Goal: Transaction & Acquisition: Book appointment/travel/reservation

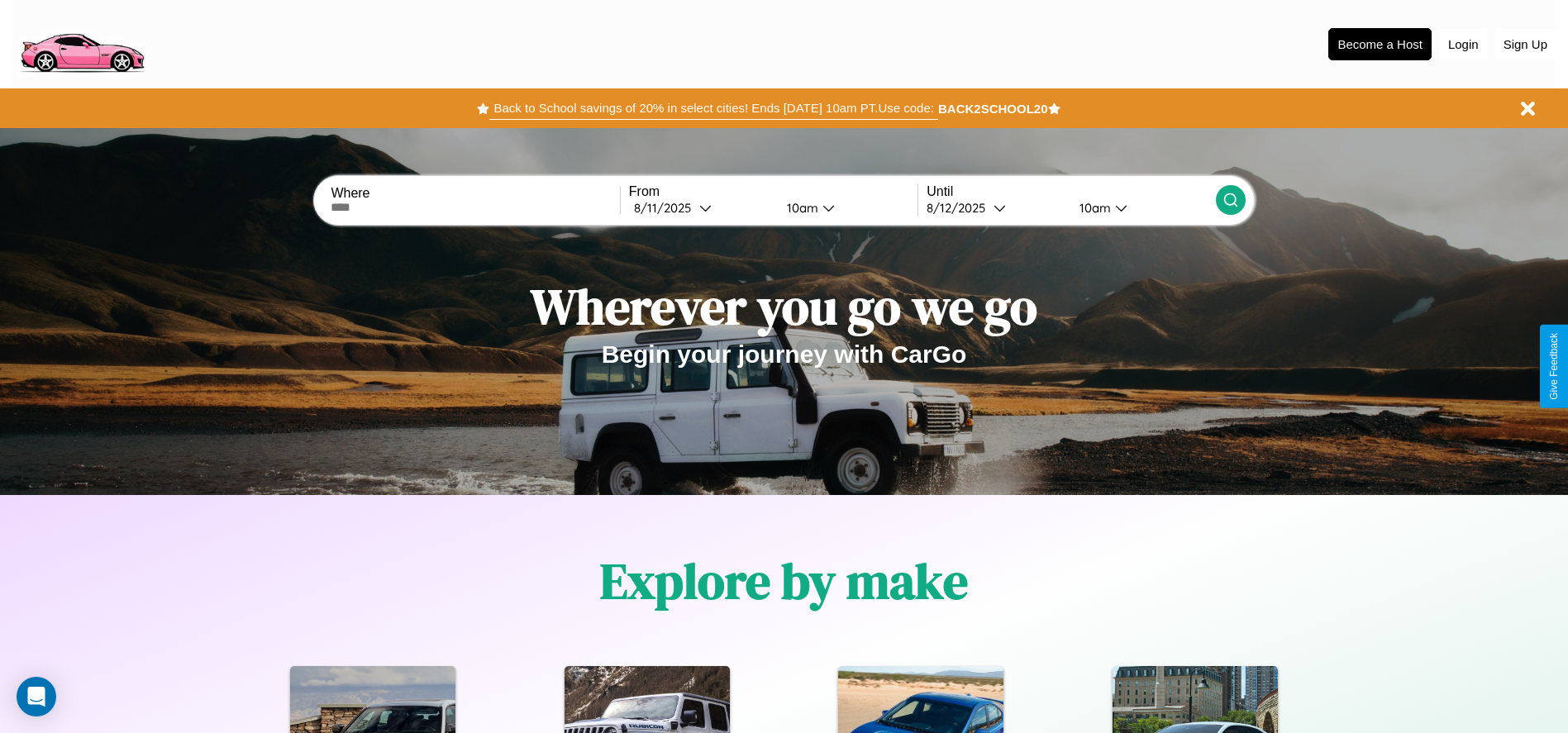
click at [713, 108] on button "Back to School savings of 20% in select cities! Ends [DATE] 10am PT. Use code:" at bounding box center [713, 108] width 448 height 23
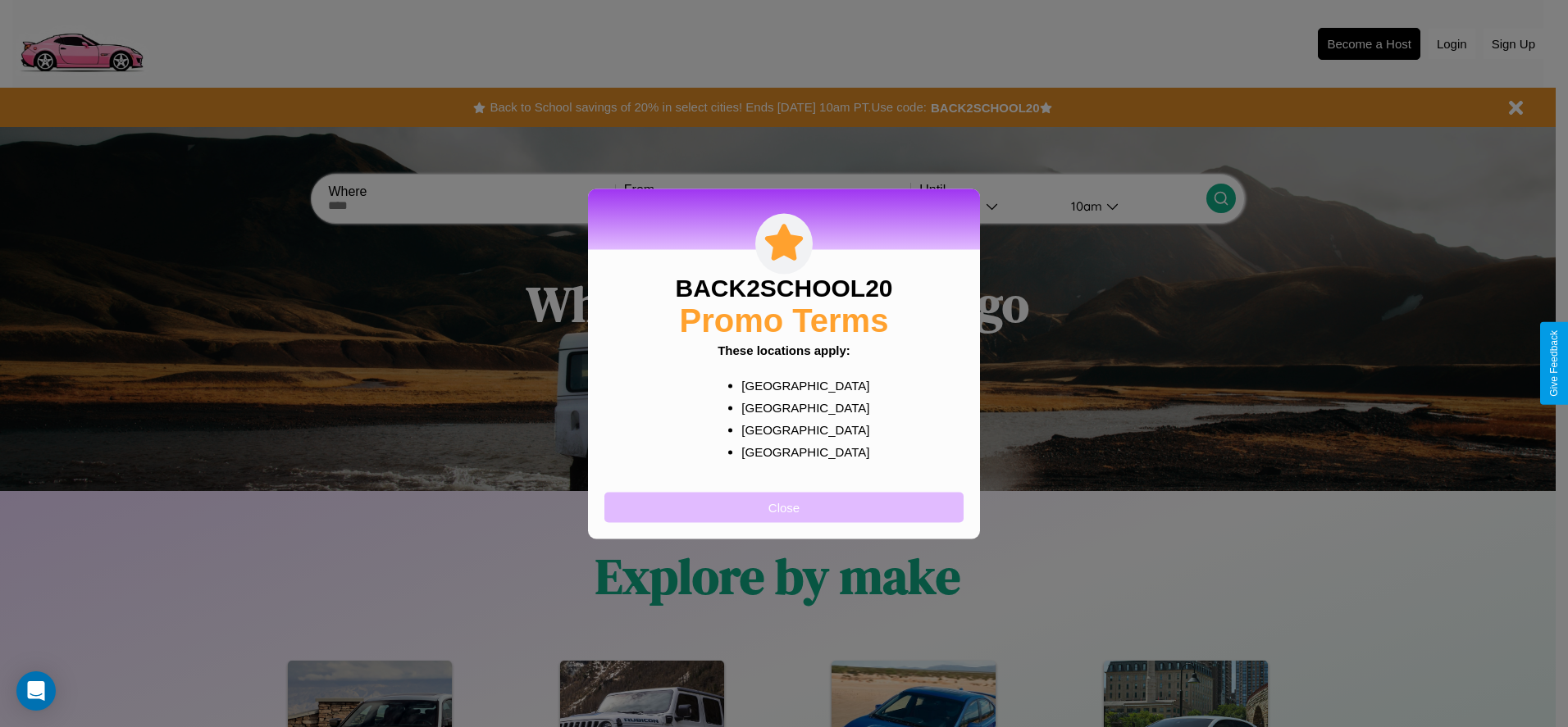
click at [784, 507] on button "Close" at bounding box center [783, 507] width 359 height 30
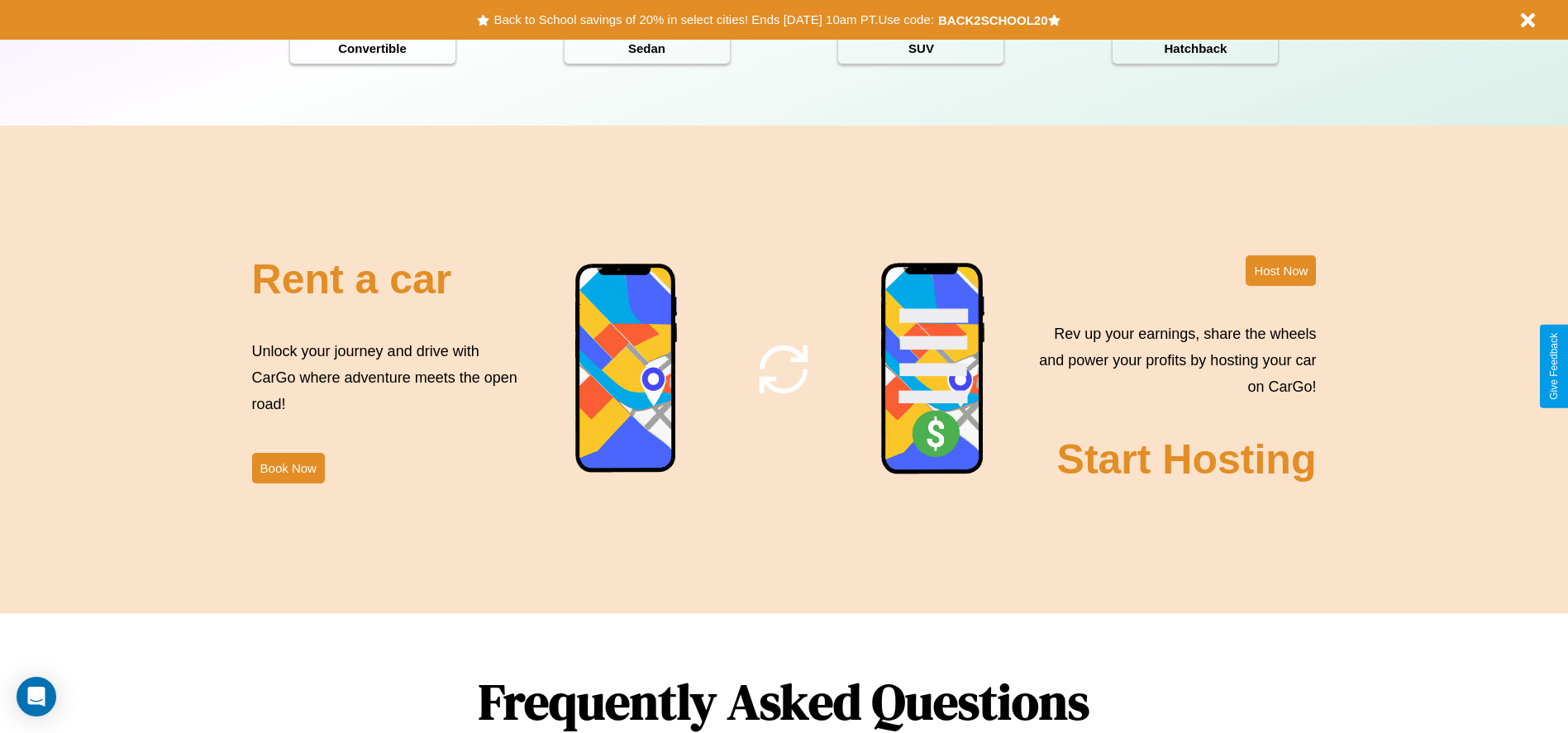
scroll to position [2372, 0]
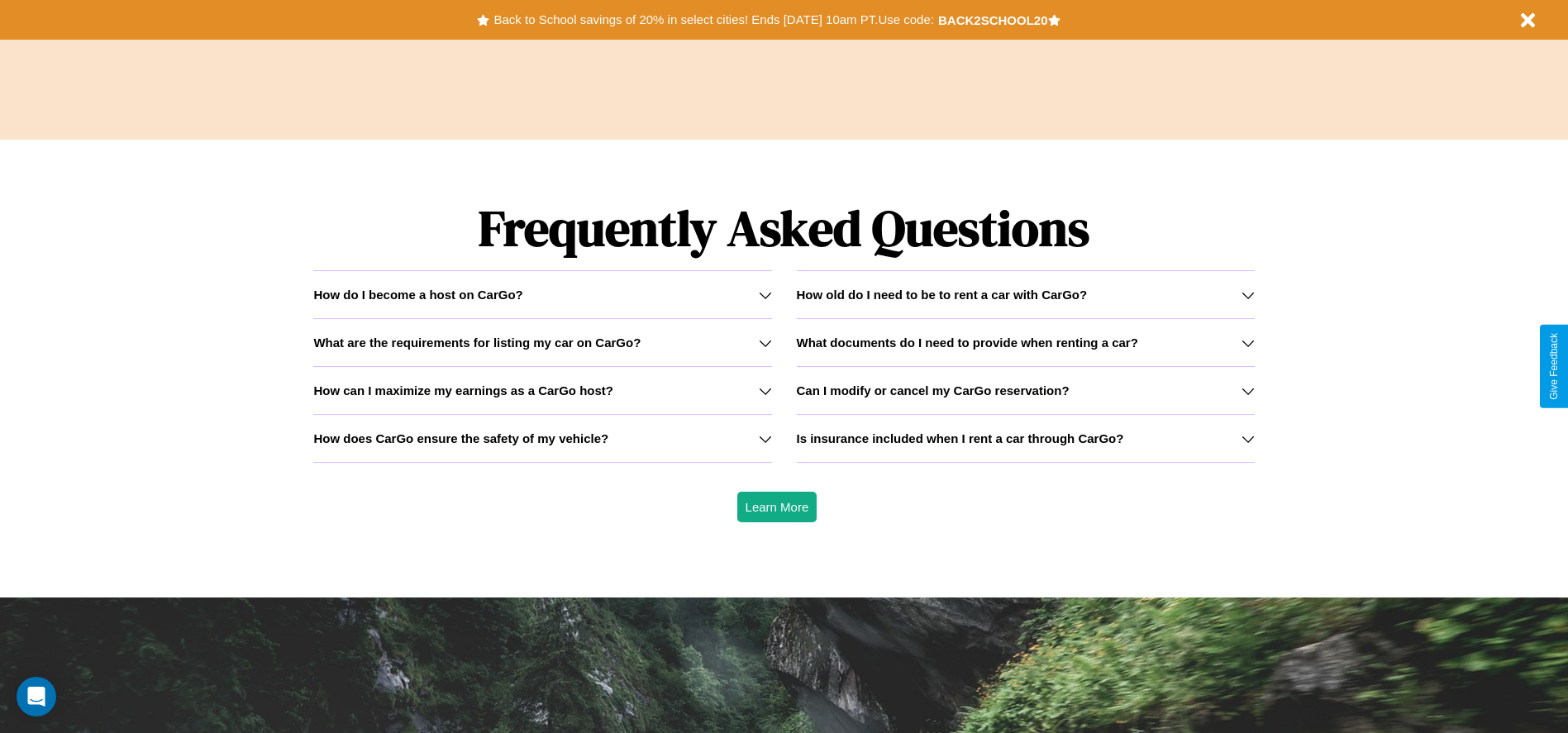
click at [764, 342] on icon at bounding box center [765, 343] width 13 height 13
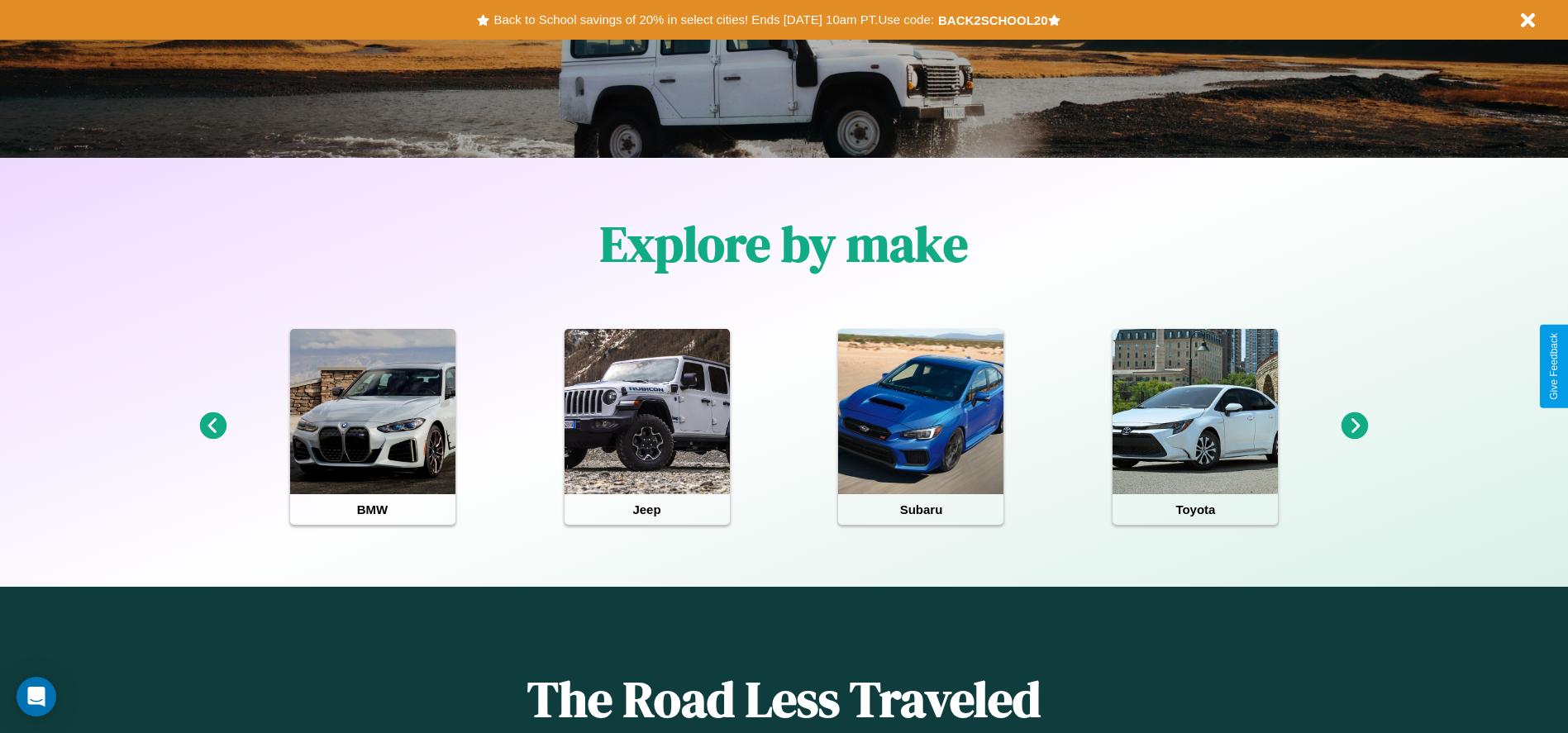
scroll to position [0, 0]
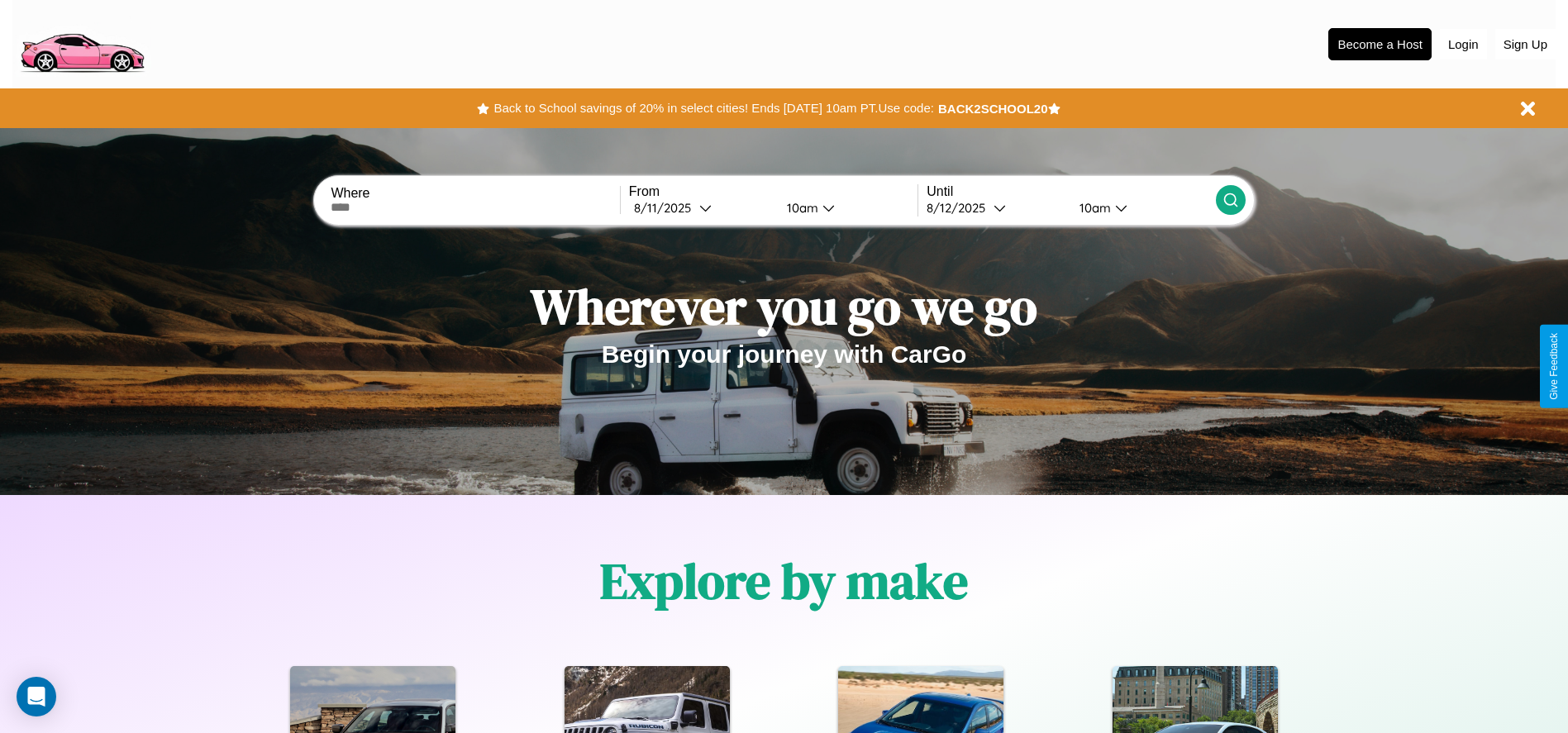
click at [475, 207] on input "text" at bounding box center [475, 207] width 289 height 13
type input "******"
click at [701, 207] on icon at bounding box center [705, 207] width 12 height 12
select select "*"
select select "****"
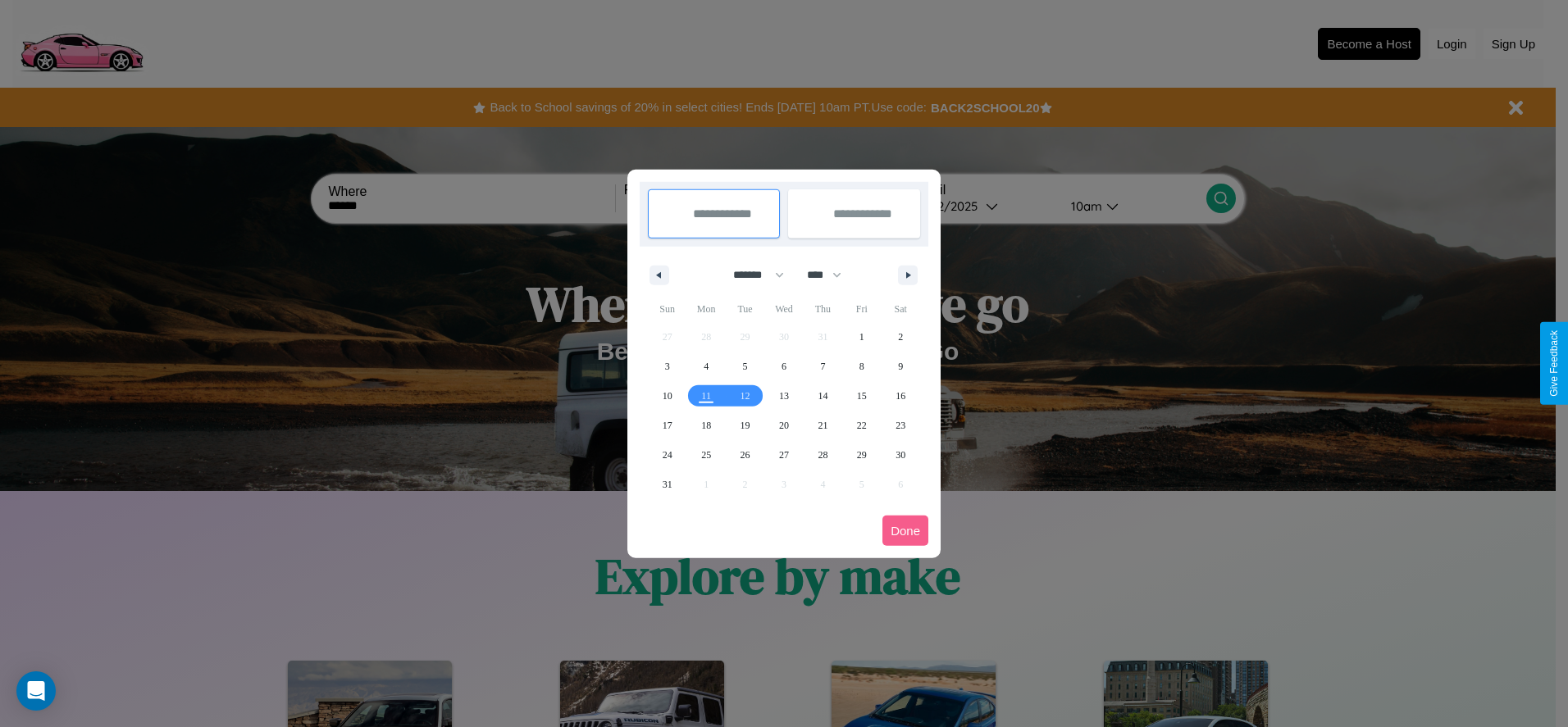
drag, startPoint x: 751, startPoint y: 275, endPoint x: 784, endPoint y: 329, distance: 63.3
click at [751, 275] on select "******* ******** ***** ***** *** **** **** ****** ********* ******* ******** **…" at bounding box center [756, 275] width 70 height 27
select select "*"
click at [831, 275] on select "**** **** **** **** **** **** **** **** **** **** **** **** **** **** **** ****…" at bounding box center [823, 275] width 49 height 27
select select "****"
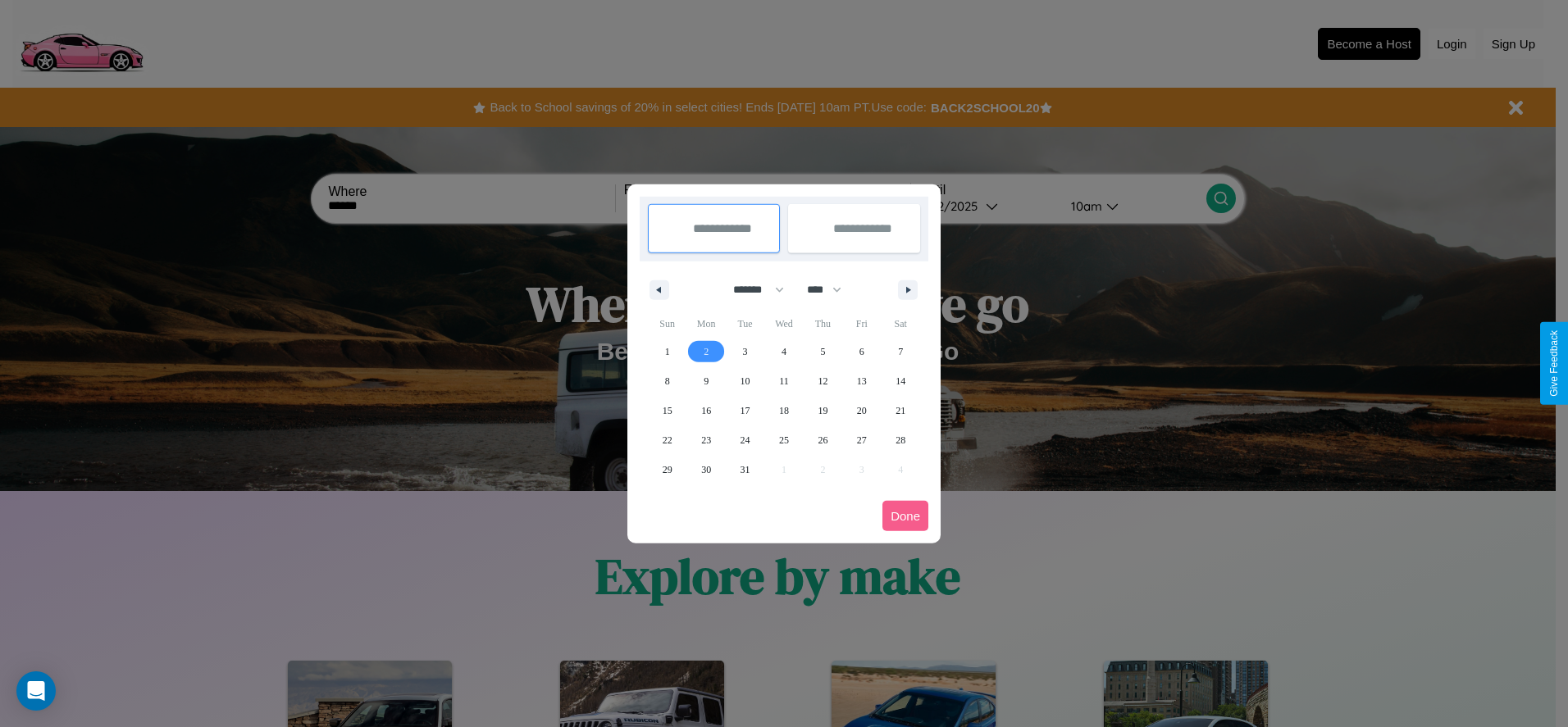
click at [706, 351] on span "2" at bounding box center [705, 352] width 5 height 29
type input "**********"
click at [744, 380] on span "10" at bounding box center [745, 381] width 9 height 29
type input "**********"
click at [905, 516] on button "Done" at bounding box center [905, 517] width 46 height 30
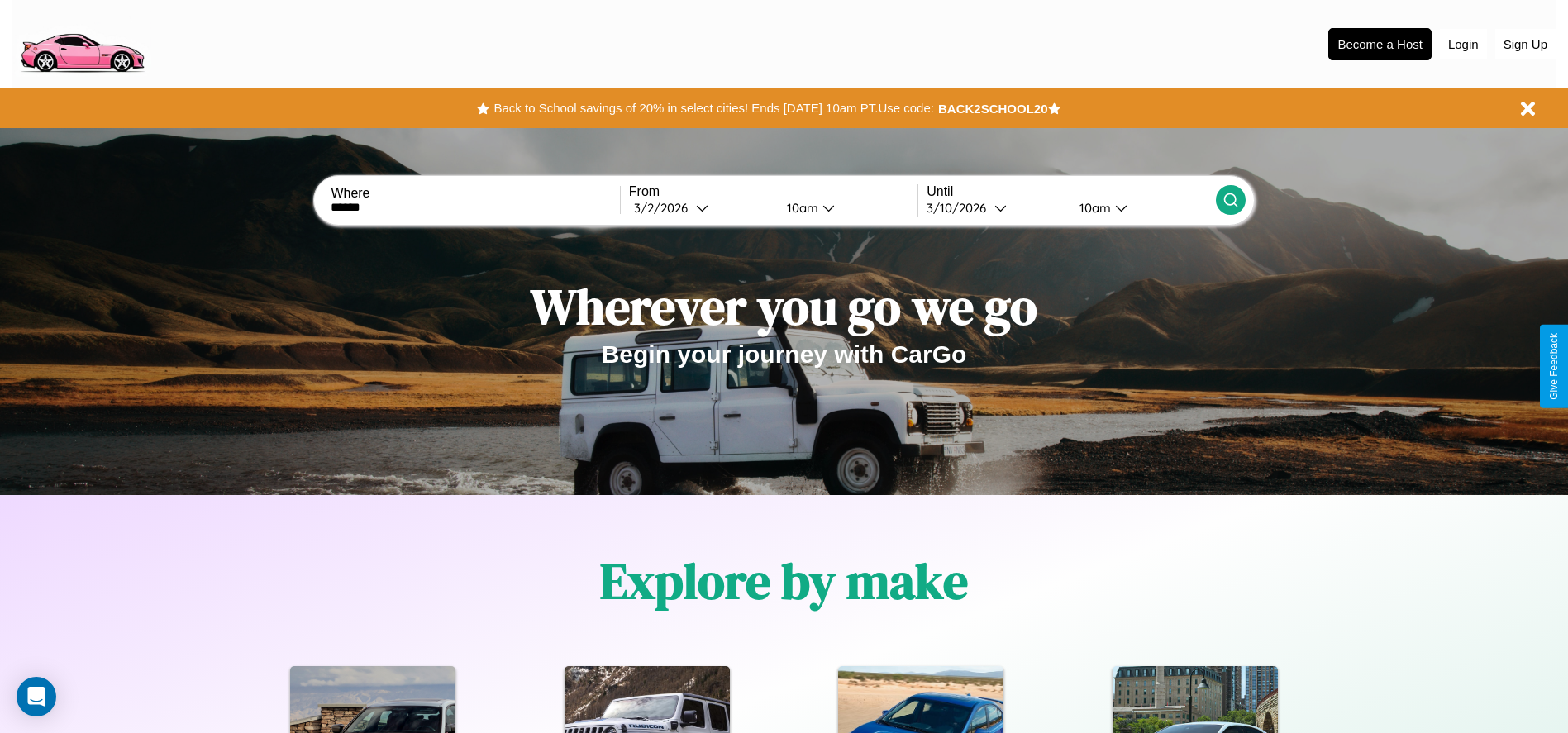
click at [1093, 207] on div "10am" at bounding box center [1093, 207] width 44 height 15
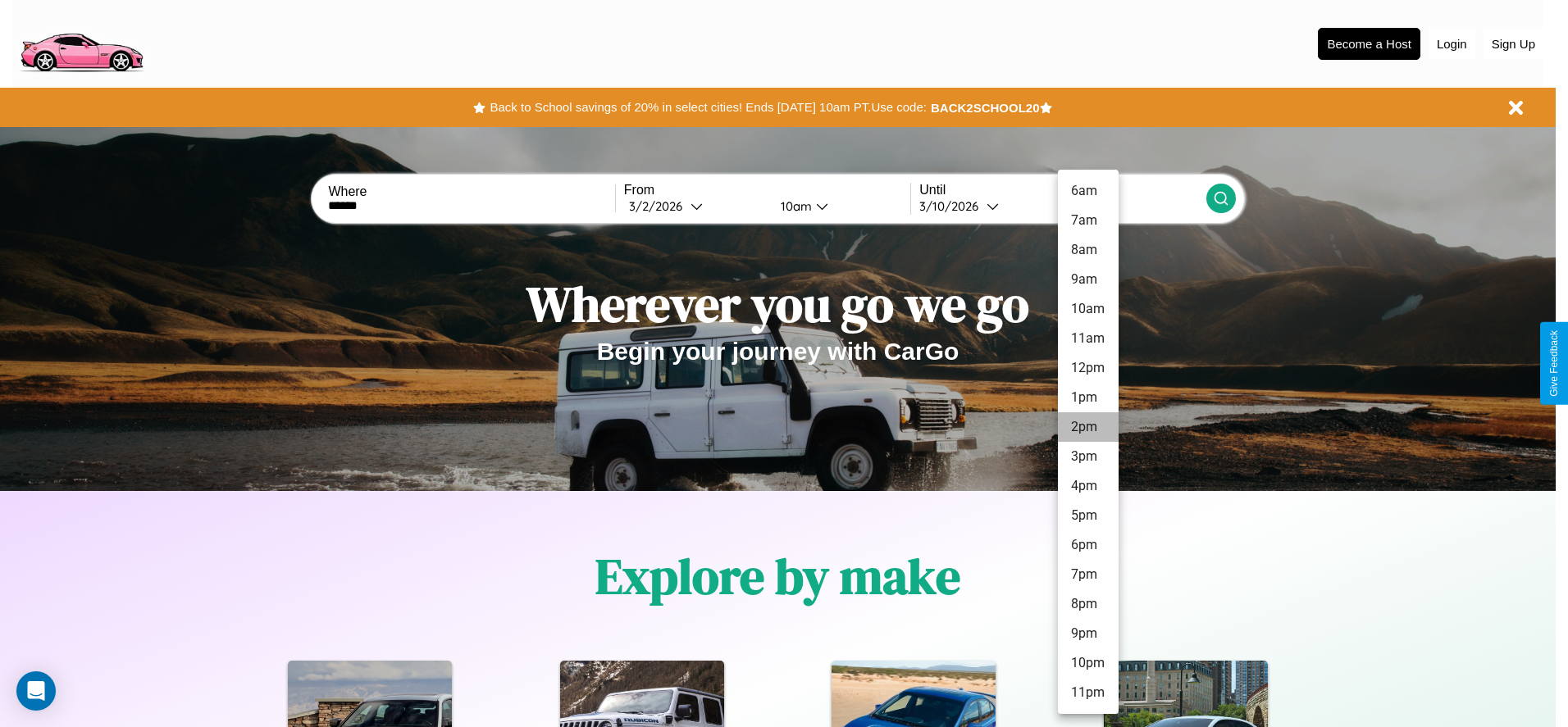
click at [1087, 427] on li "2pm" at bounding box center [1088, 427] width 61 height 29
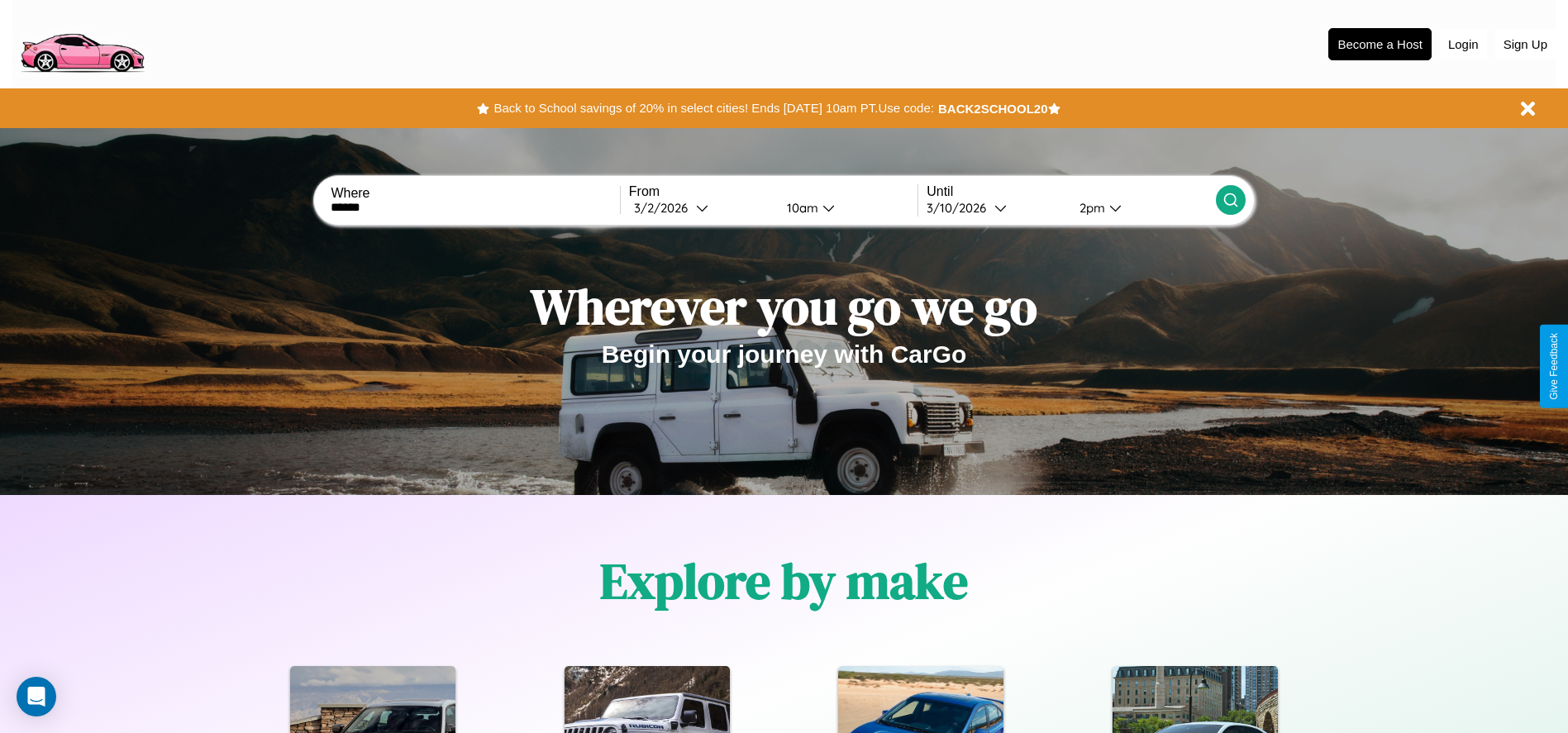
click at [1230, 200] on icon at bounding box center [1230, 200] width 16 height 16
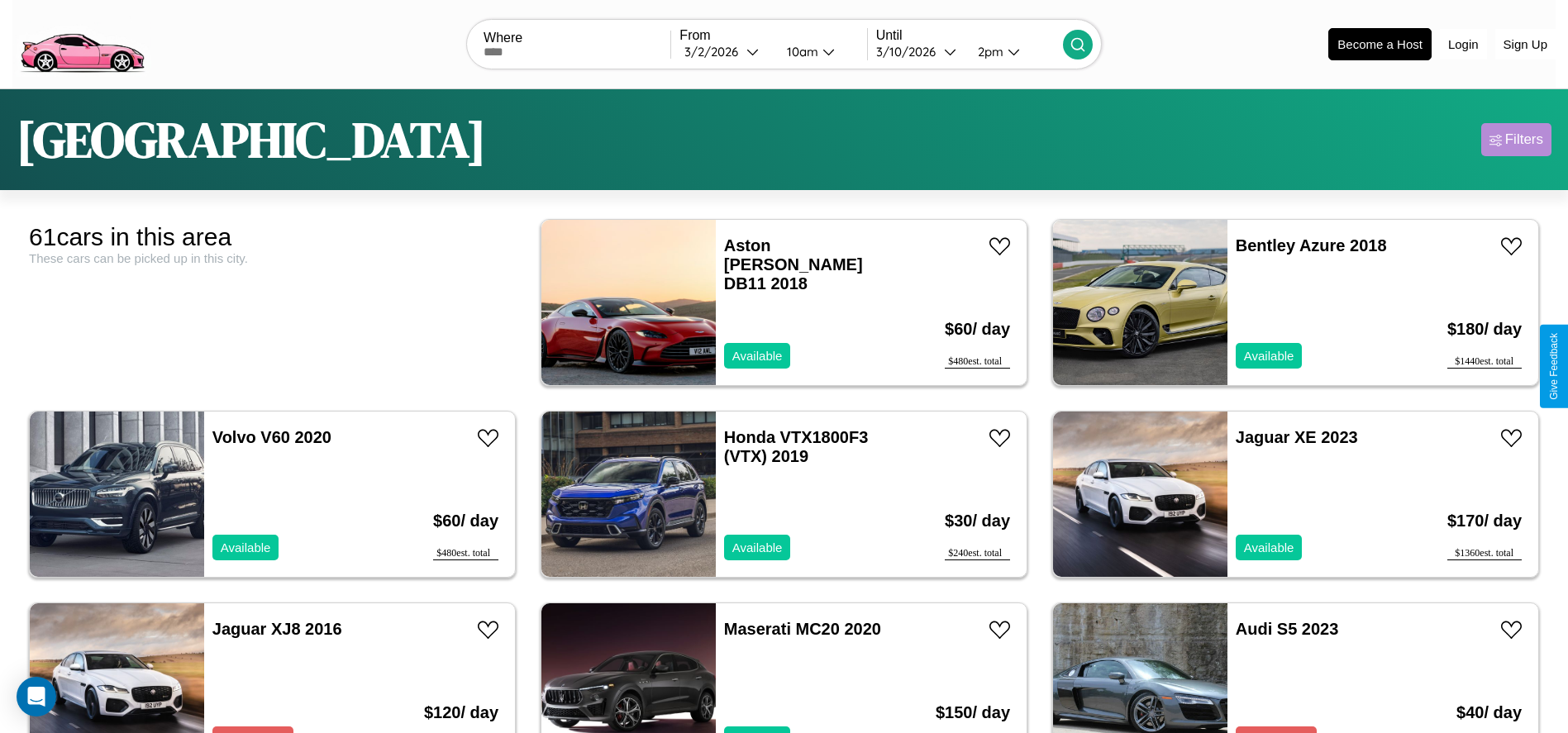
click at [1515, 140] on div "Filters" at bounding box center [1524, 140] width 38 height 16
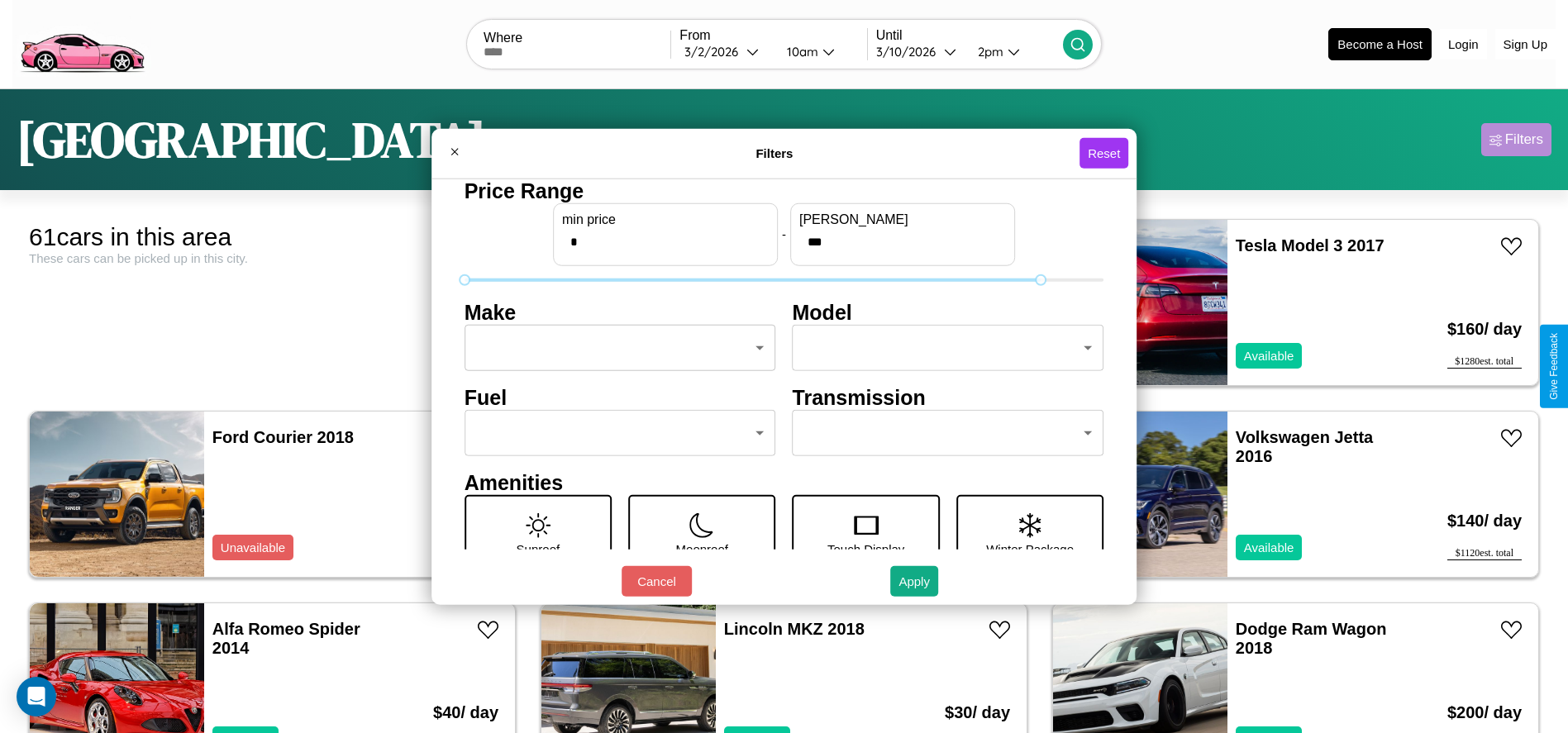
type input "***"
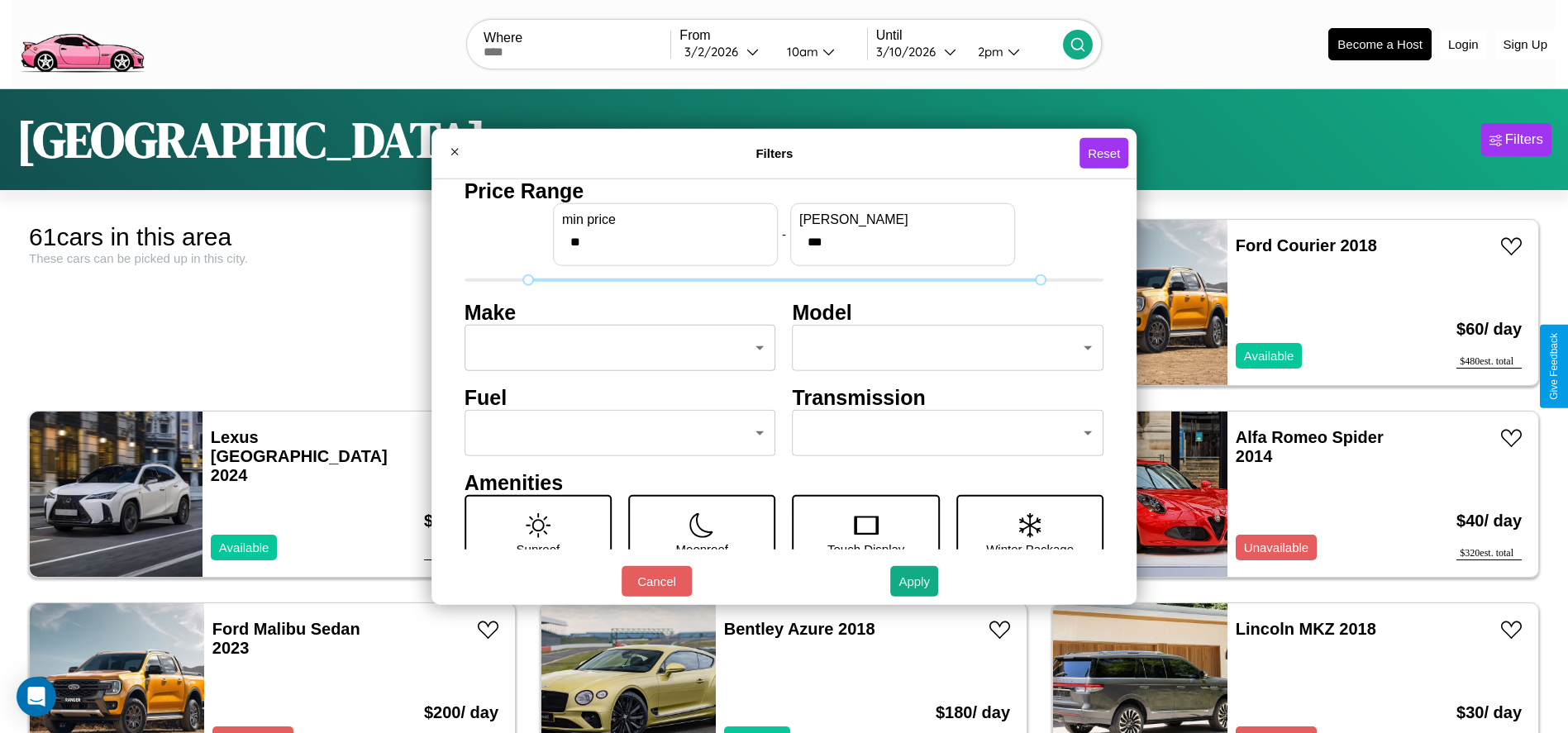
type input "**"
click at [615, 348] on body "CarGo Where From [DATE] 10am Until [DATE] 2pm Become a Host Login Sign Up Bosto…" at bounding box center [784, 418] width 1568 height 835
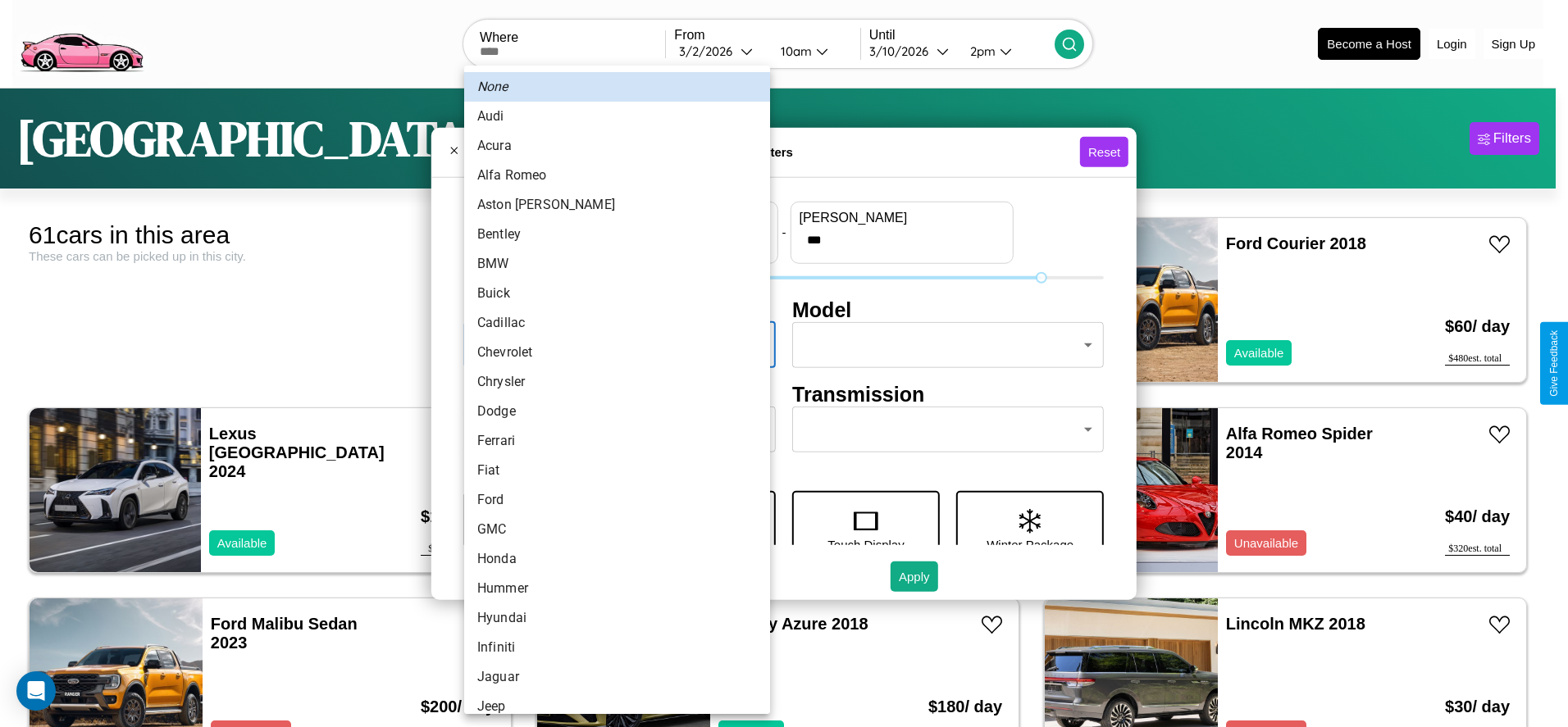
click at [611, 146] on li "Acura" at bounding box center [617, 145] width 306 height 29
type input "*****"
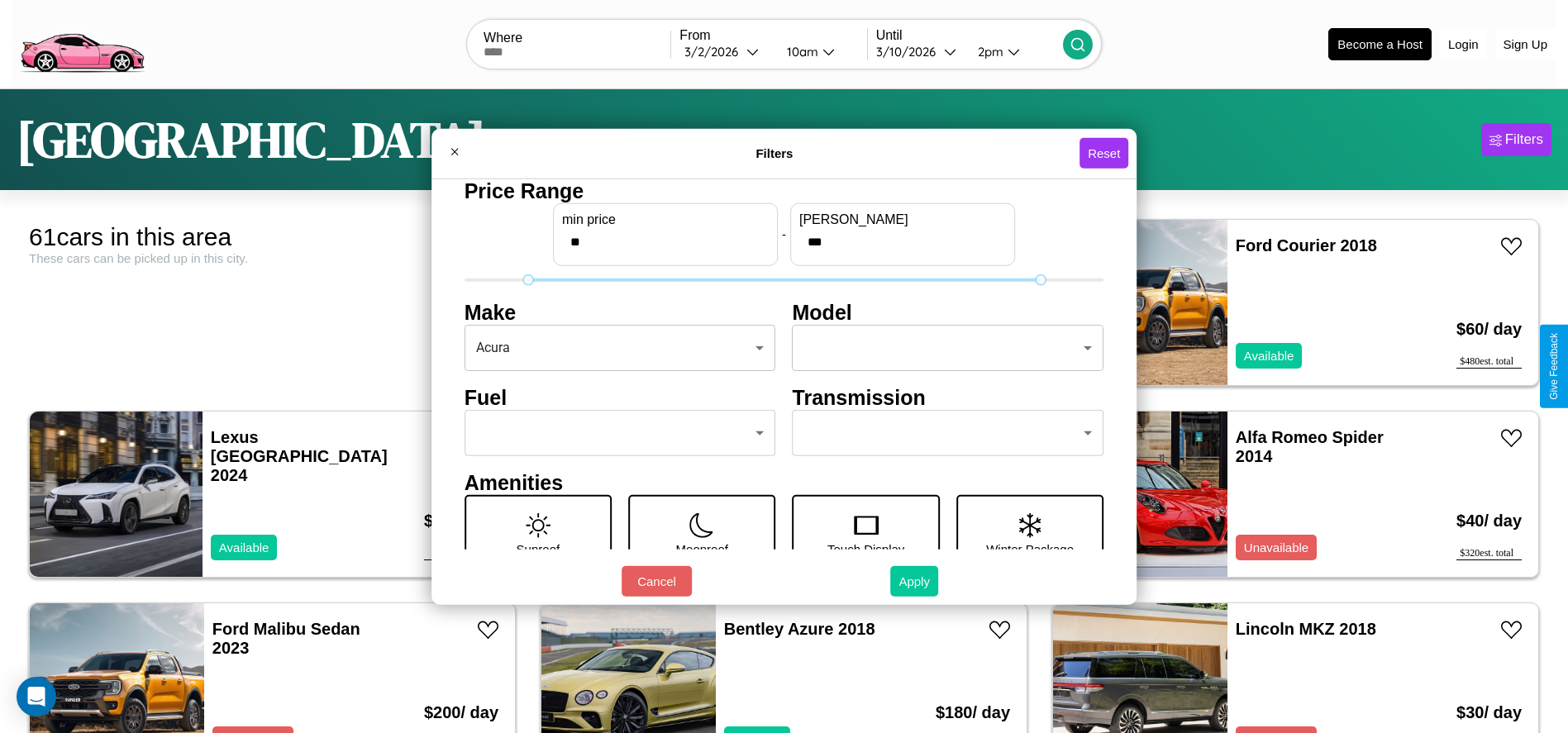
click at [915, 581] on button "Apply" at bounding box center [914, 582] width 48 height 31
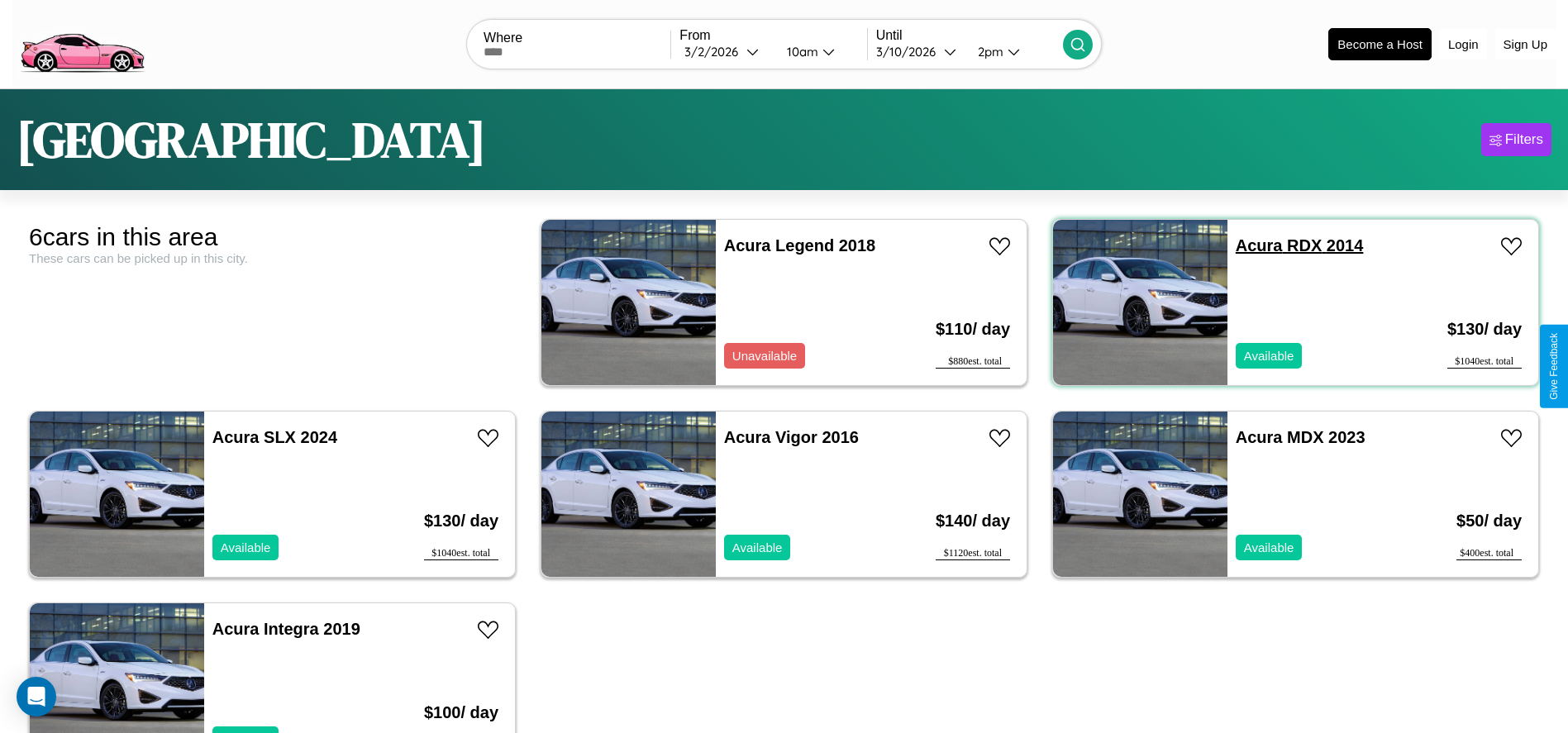
click at [1249, 246] on link "Acura RDX 2014" at bounding box center [1300, 245] width 128 height 18
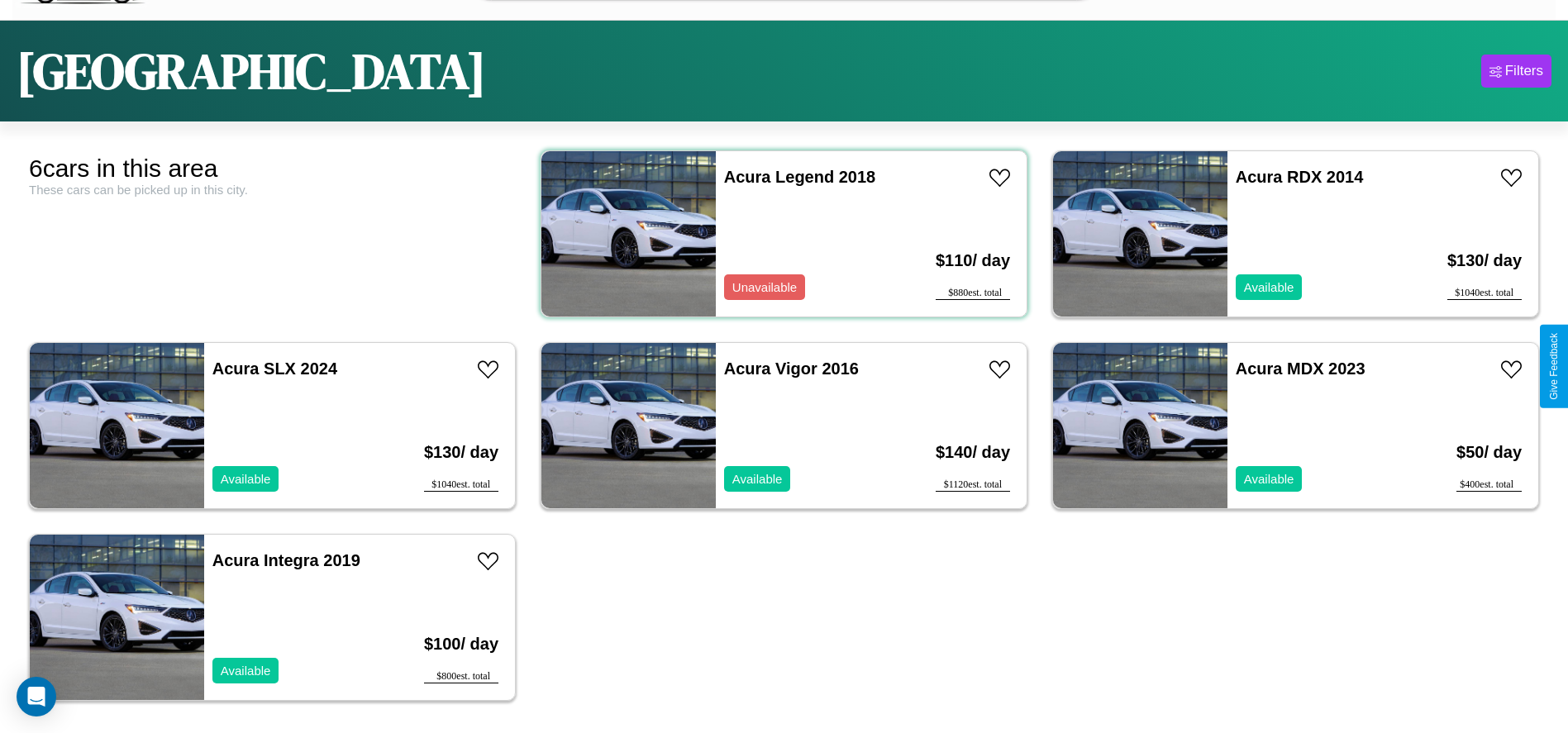
scroll to position [88, 0]
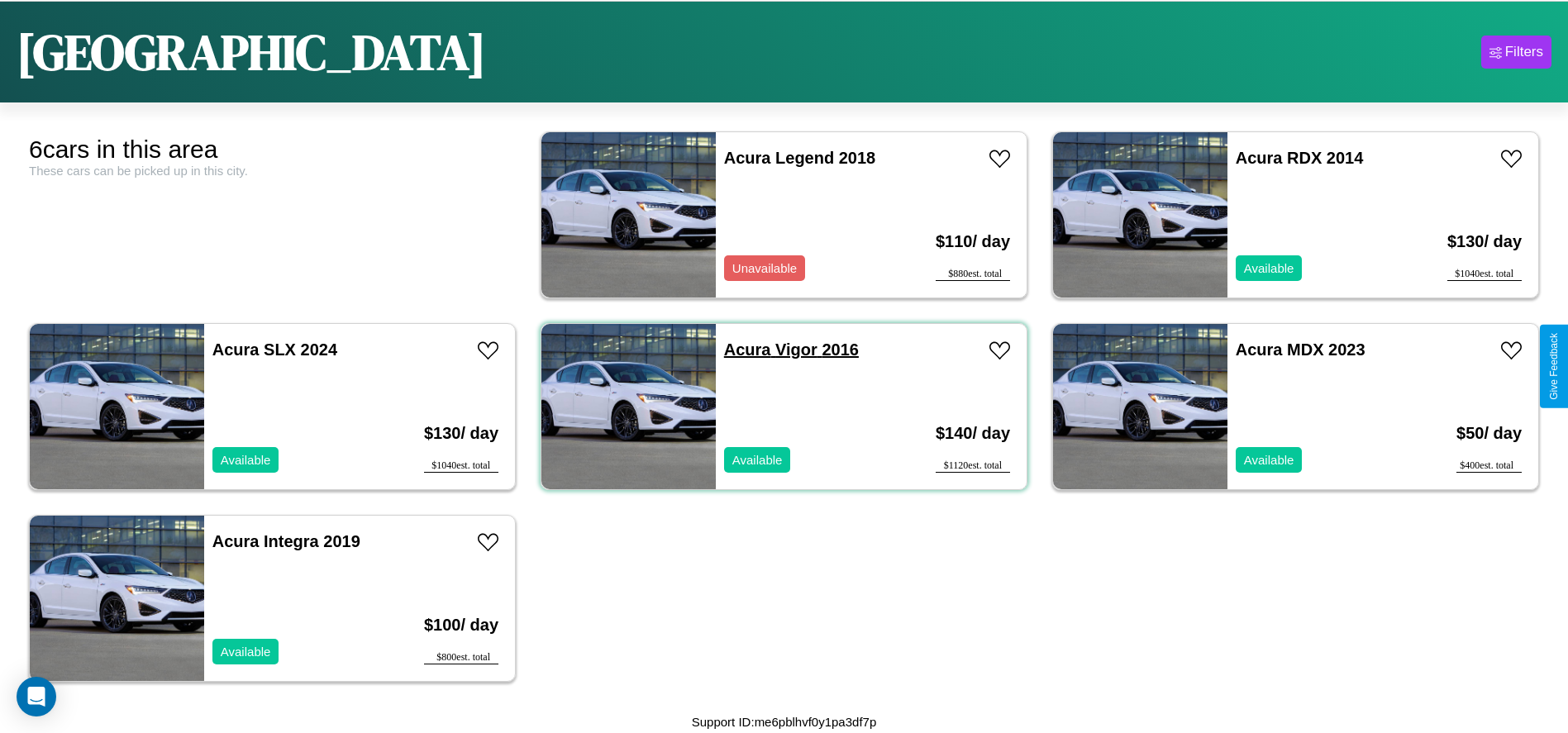
click at [741, 350] on link "Acura Vigor 2016" at bounding box center [791, 349] width 135 height 18
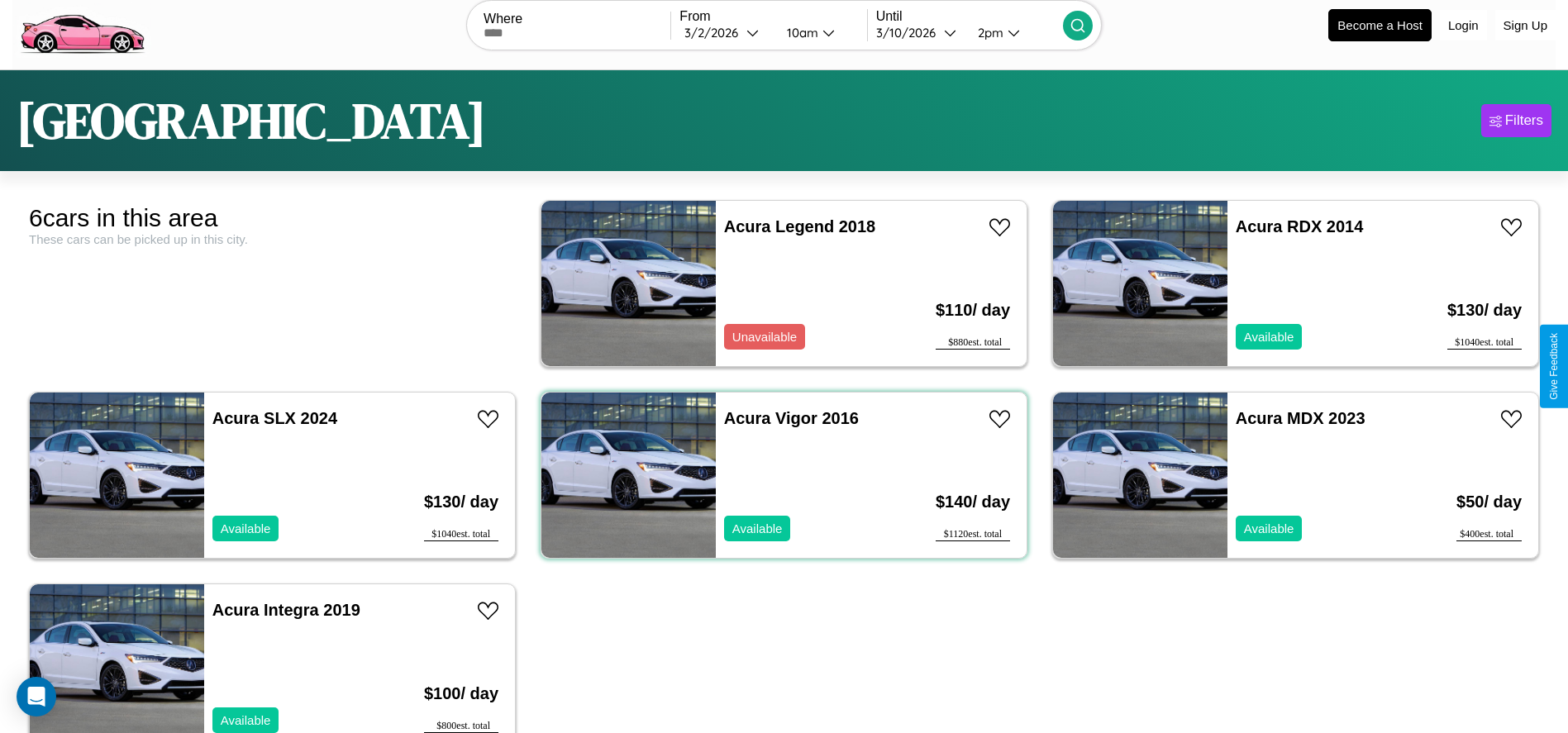
scroll to position [0, 0]
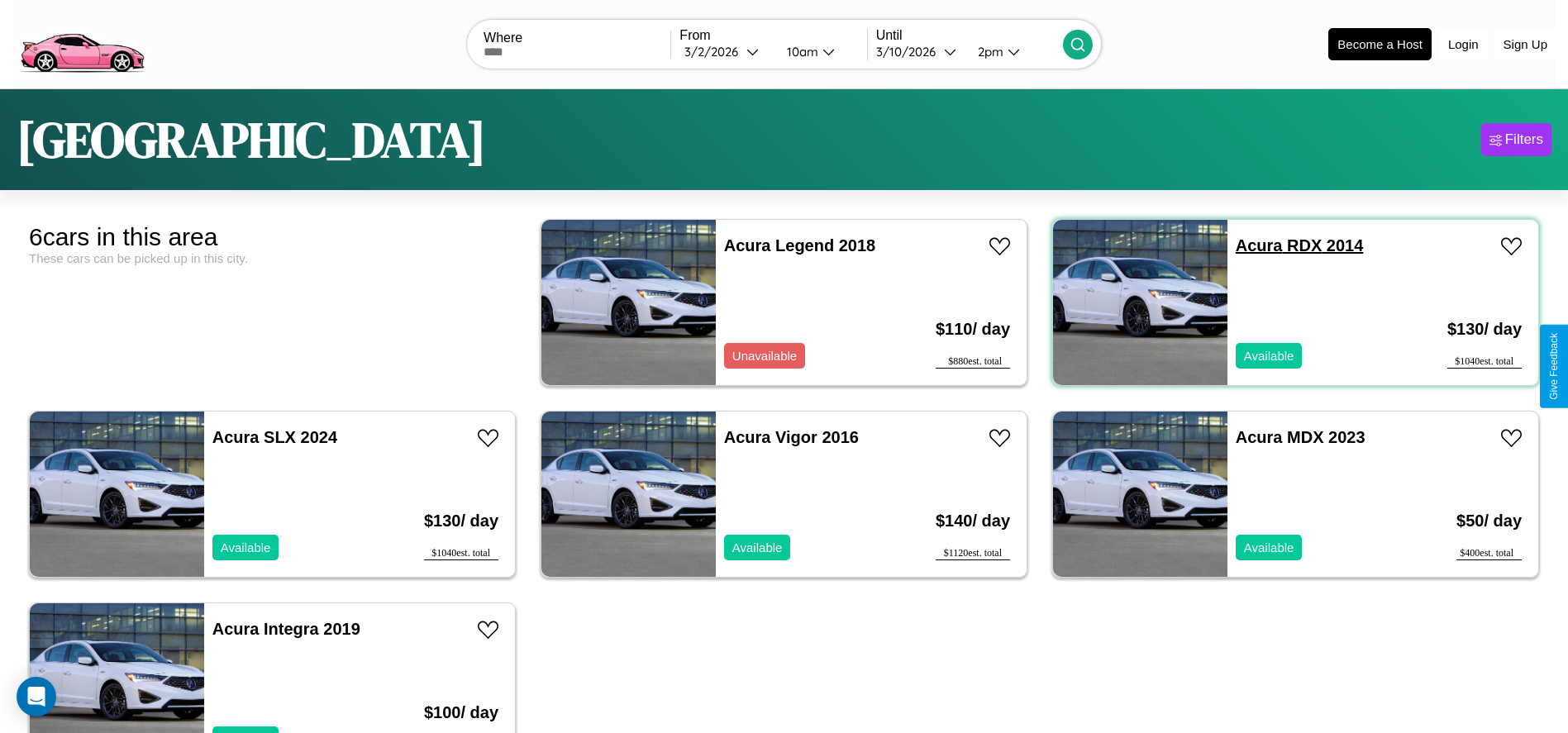
click at [1249, 246] on link "Acura RDX 2014" at bounding box center [1300, 245] width 128 height 18
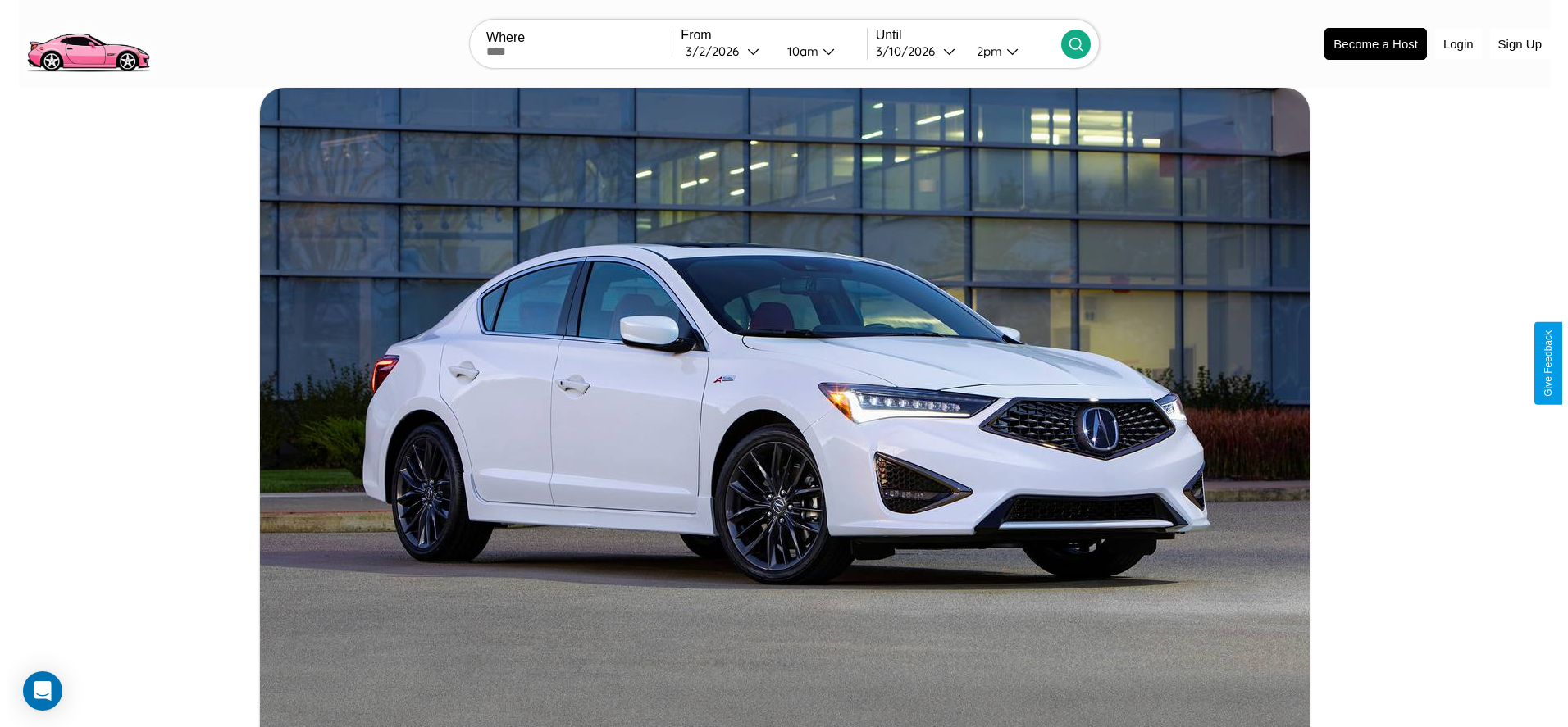
scroll to position [545, 0]
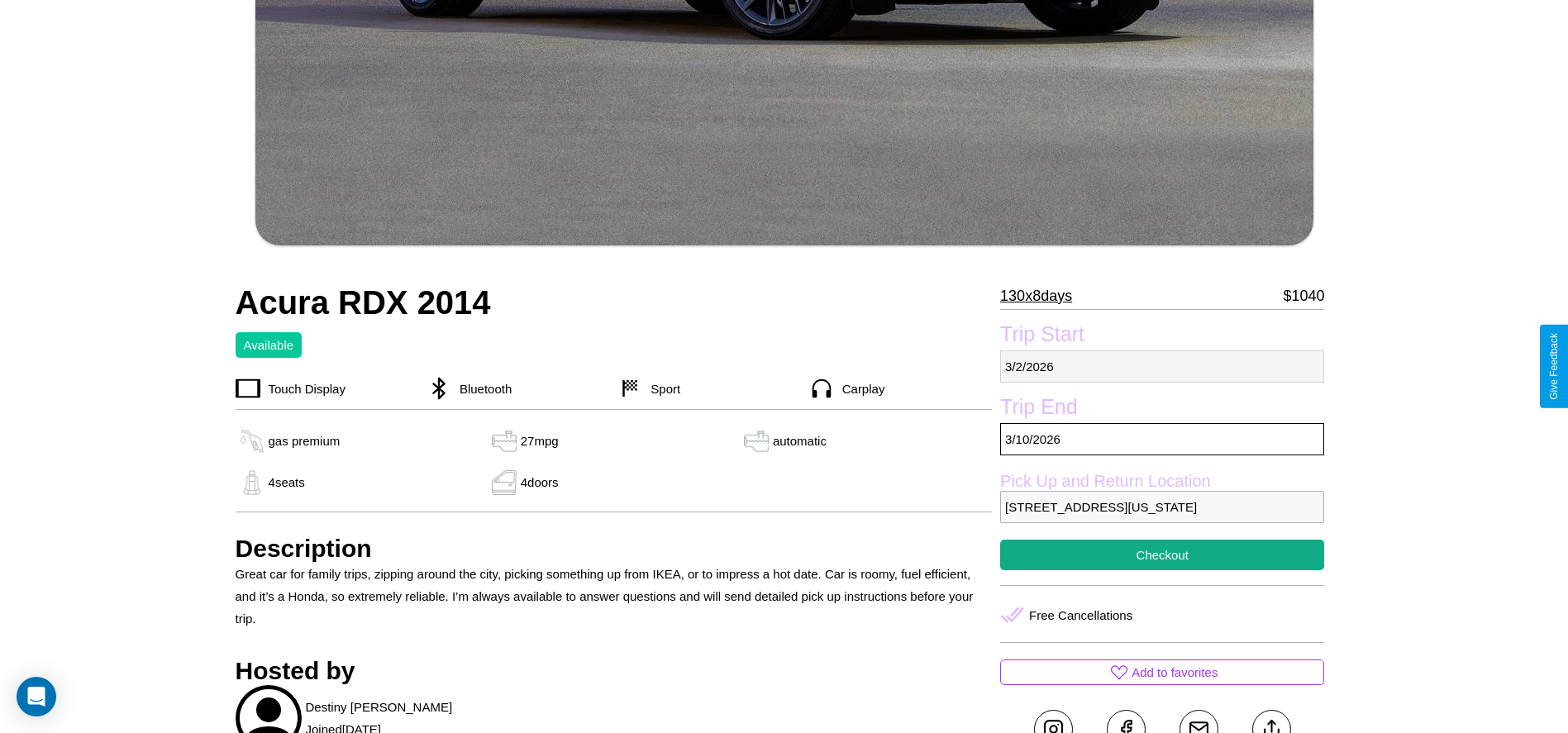
click at [1162, 366] on p "3 / 2 / 2026" at bounding box center [1162, 367] width 324 height 32
select select "*"
select select "****"
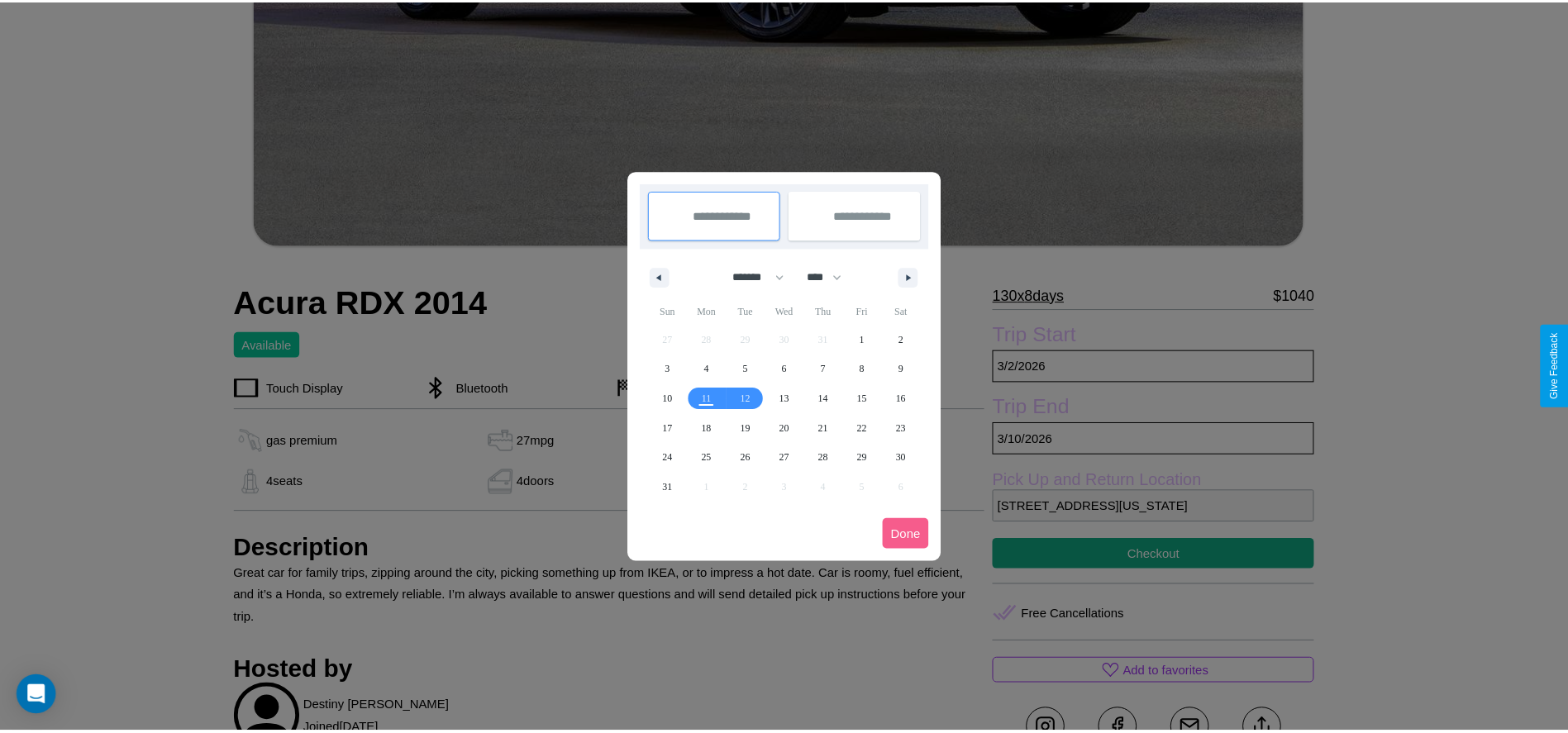
scroll to position [0, 0]
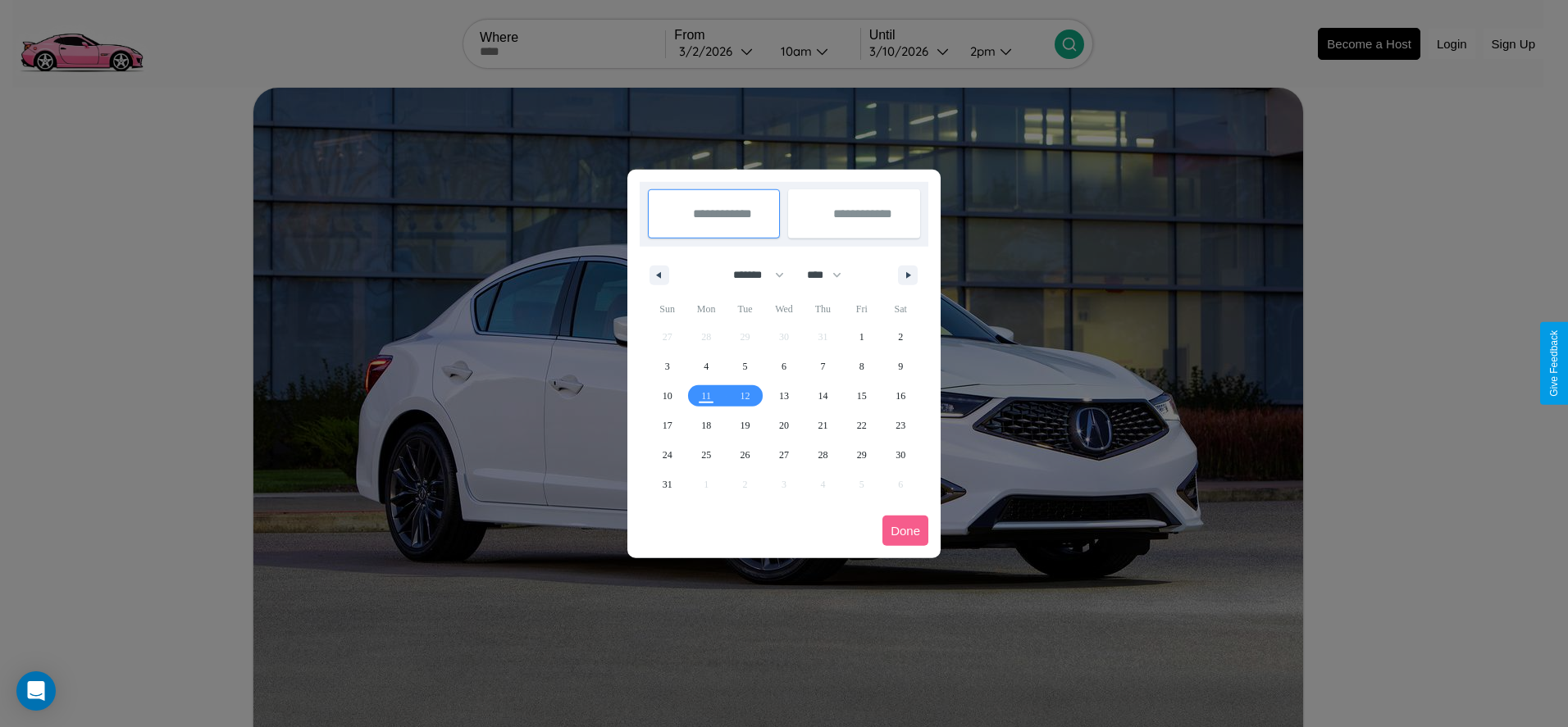
click at [720, 51] on div at bounding box center [784, 363] width 1568 height 727
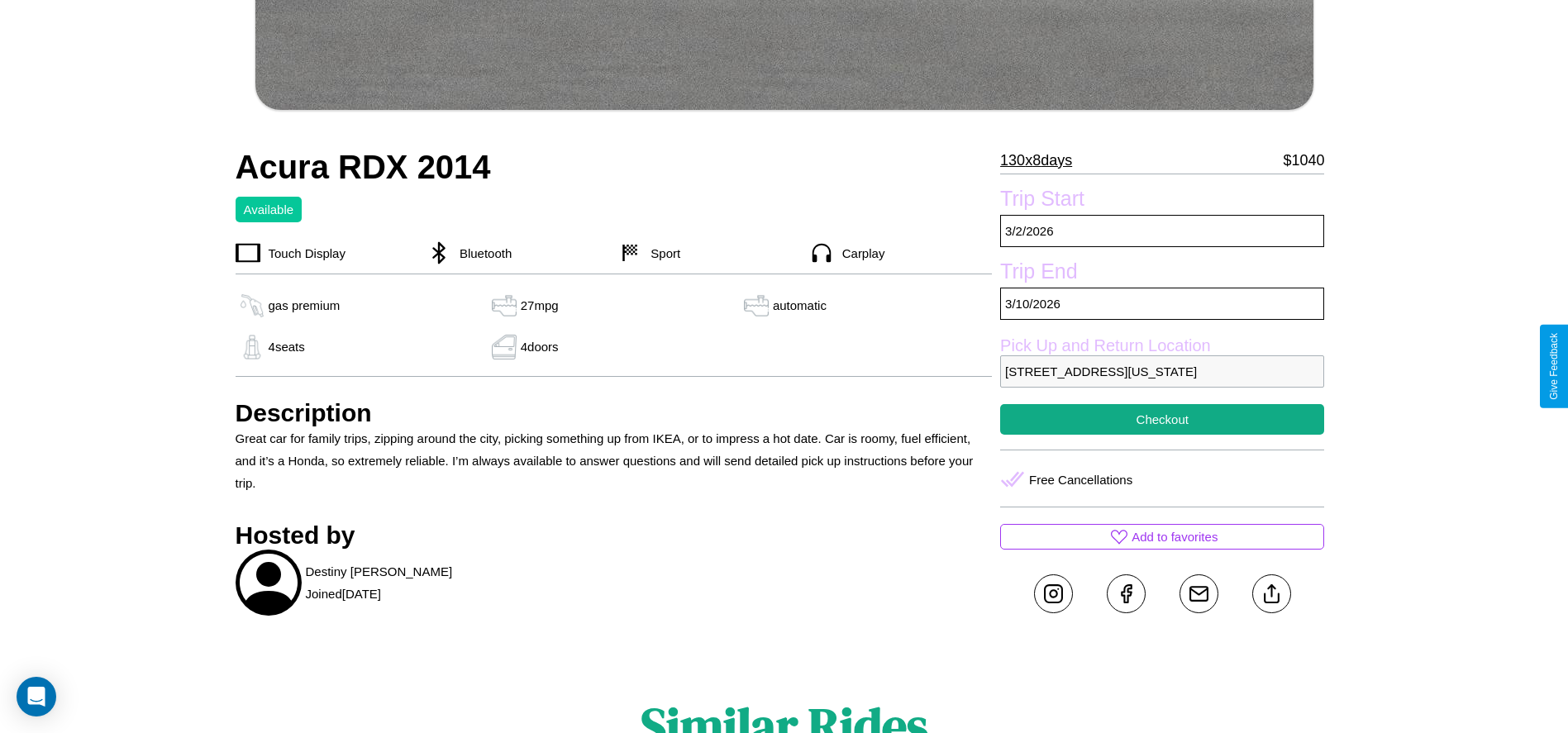
scroll to position [701, 0]
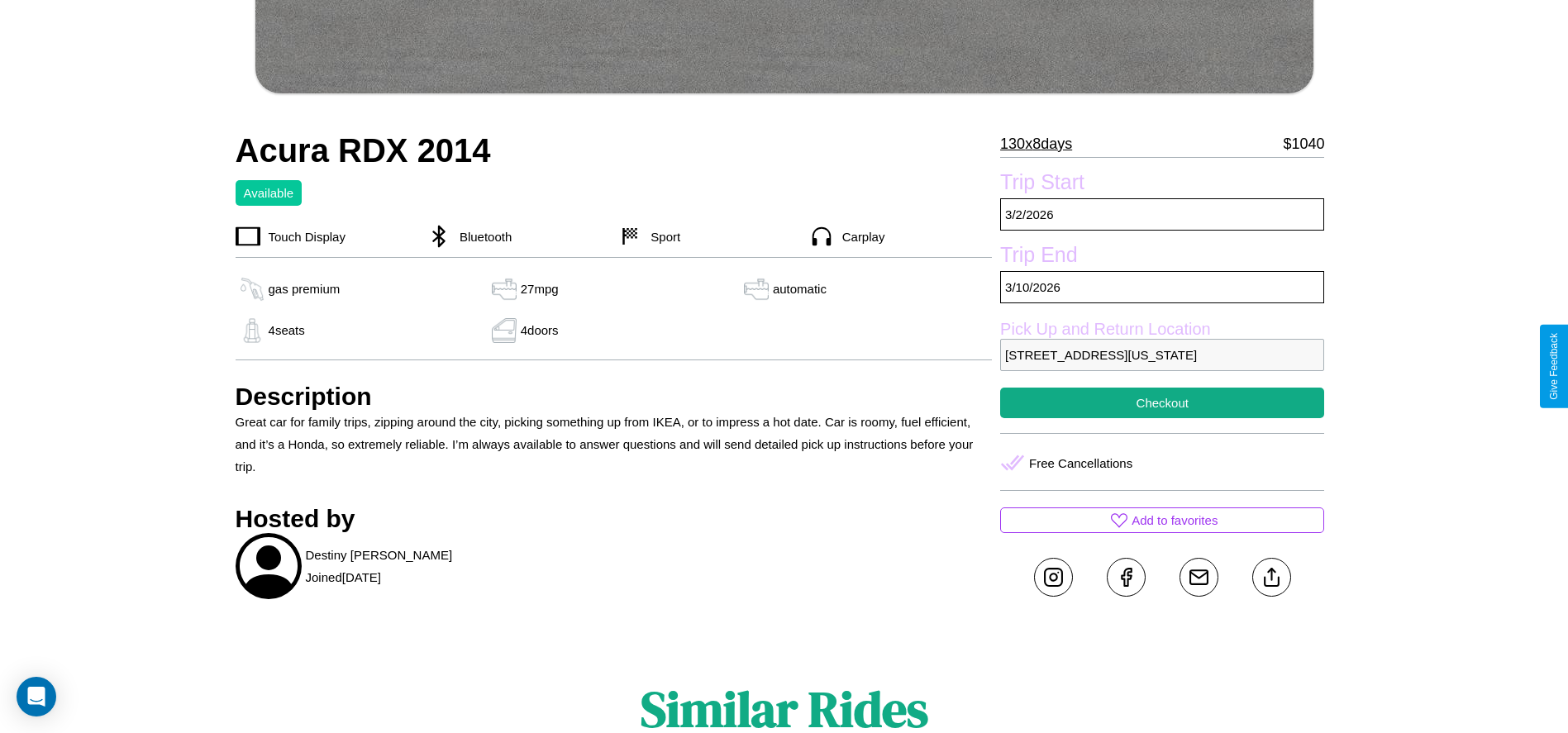
click at [1162, 366] on p "4127 School Street Boston Massachusetts 17501 United States" at bounding box center [1162, 356] width 324 height 32
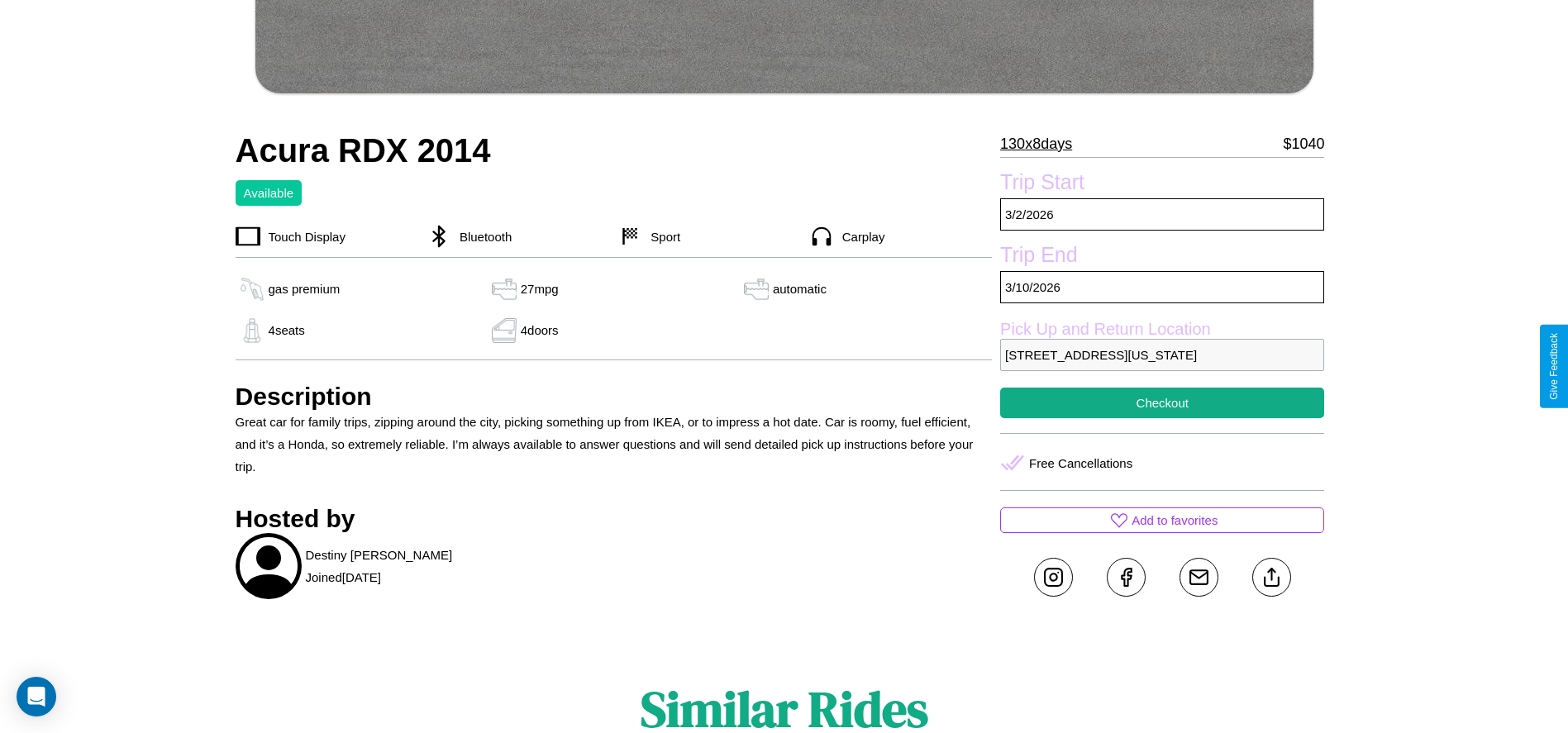
click at [1162, 366] on p "4127 School Street Boston Massachusetts 17501 United States" at bounding box center [1162, 356] width 324 height 32
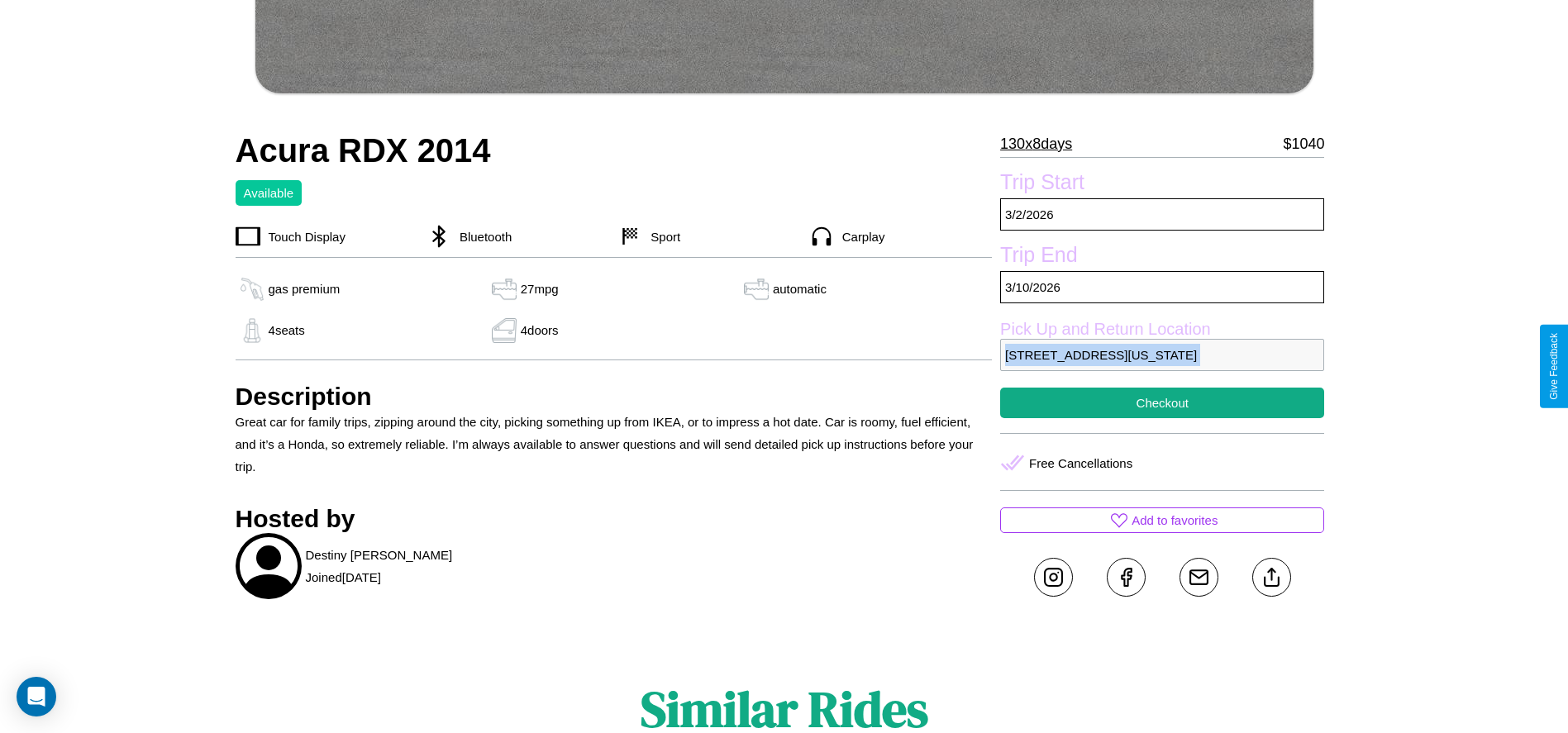
click at [1162, 366] on p "4127 School Street Boston Massachusetts 17501 United States" at bounding box center [1162, 356] width 324 height 32
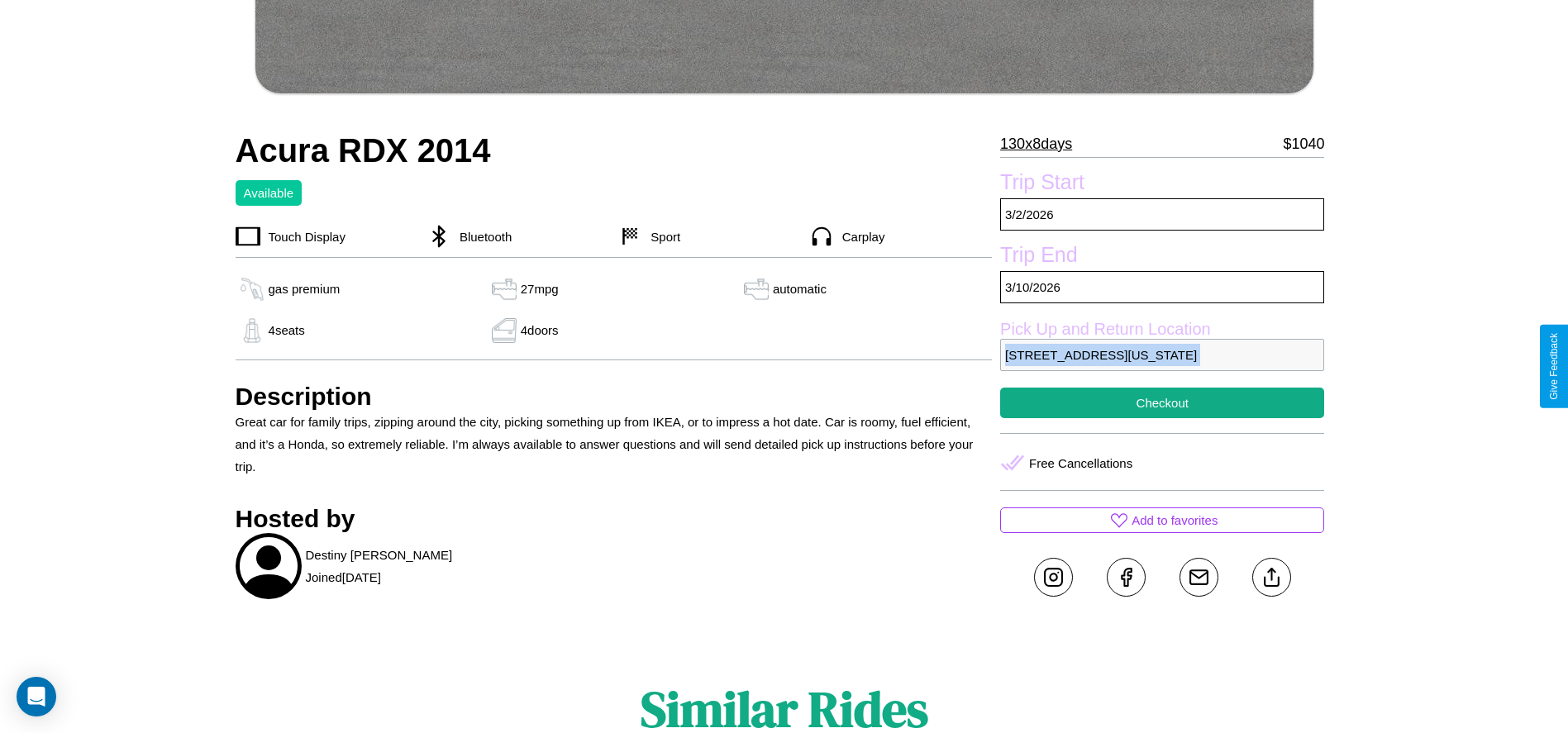
click at [1162, 366] on p "4127 School Street Boston Massachusetts 17501 United States" at bounding box center [1162, 356] width 324 height 32
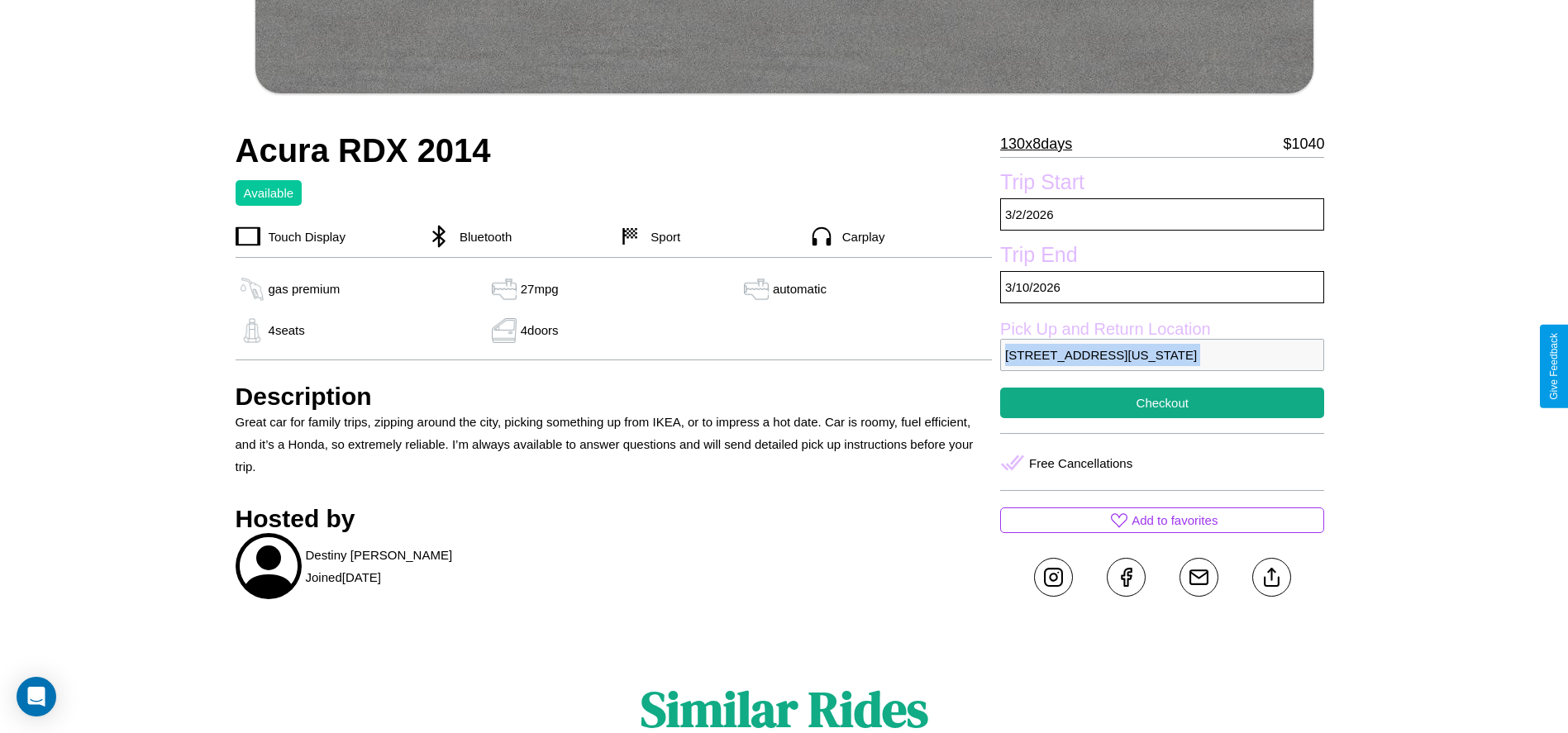
click at [1162, 366] on p "4127 School Street Boston Massachusetts 17501 United States" at bounding box center [1162, 356] width 324 height 32
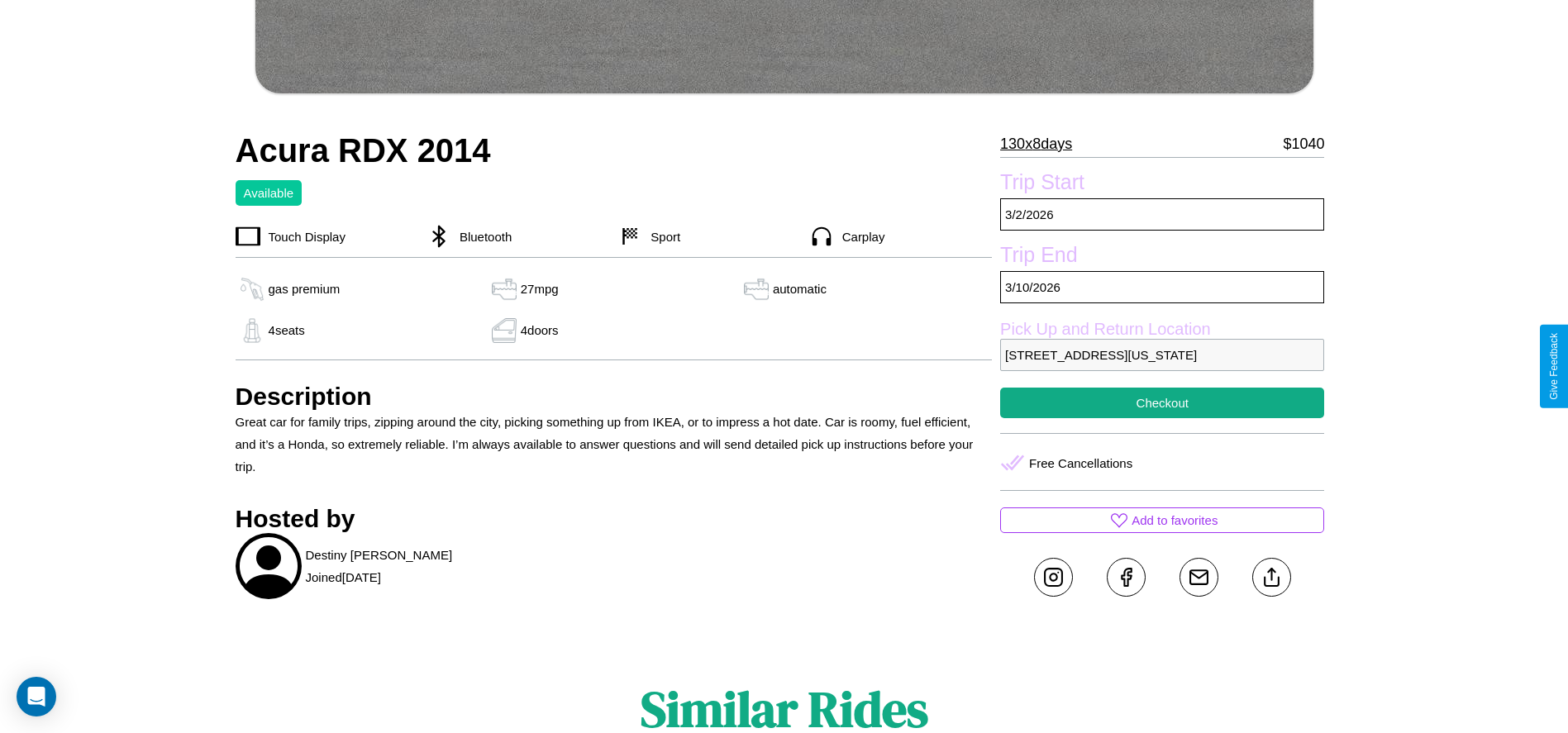
scroll to position [761, 0]
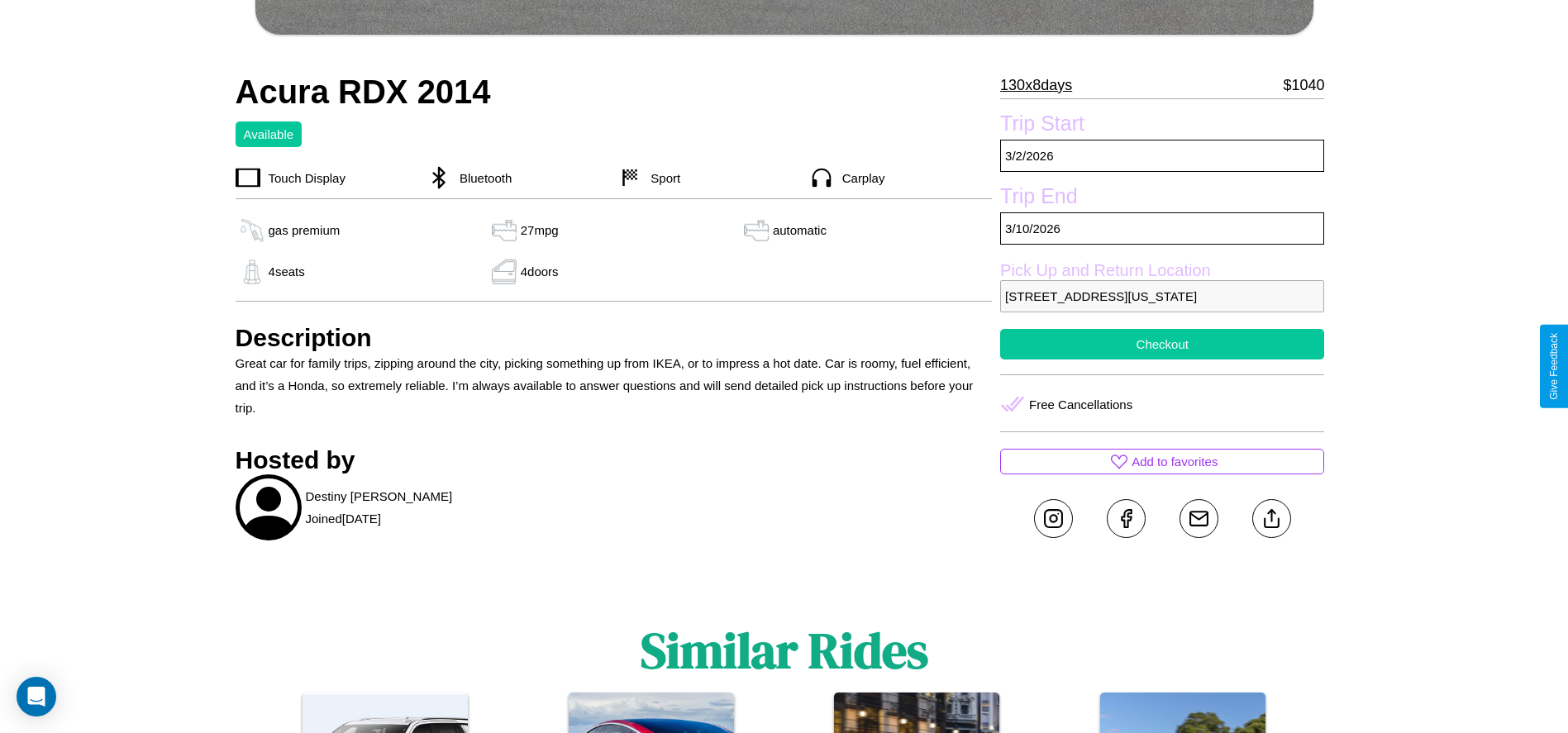
click at [1162, 359] on button "Checkout" at bounding box center [1162, 344] width 324 height 31
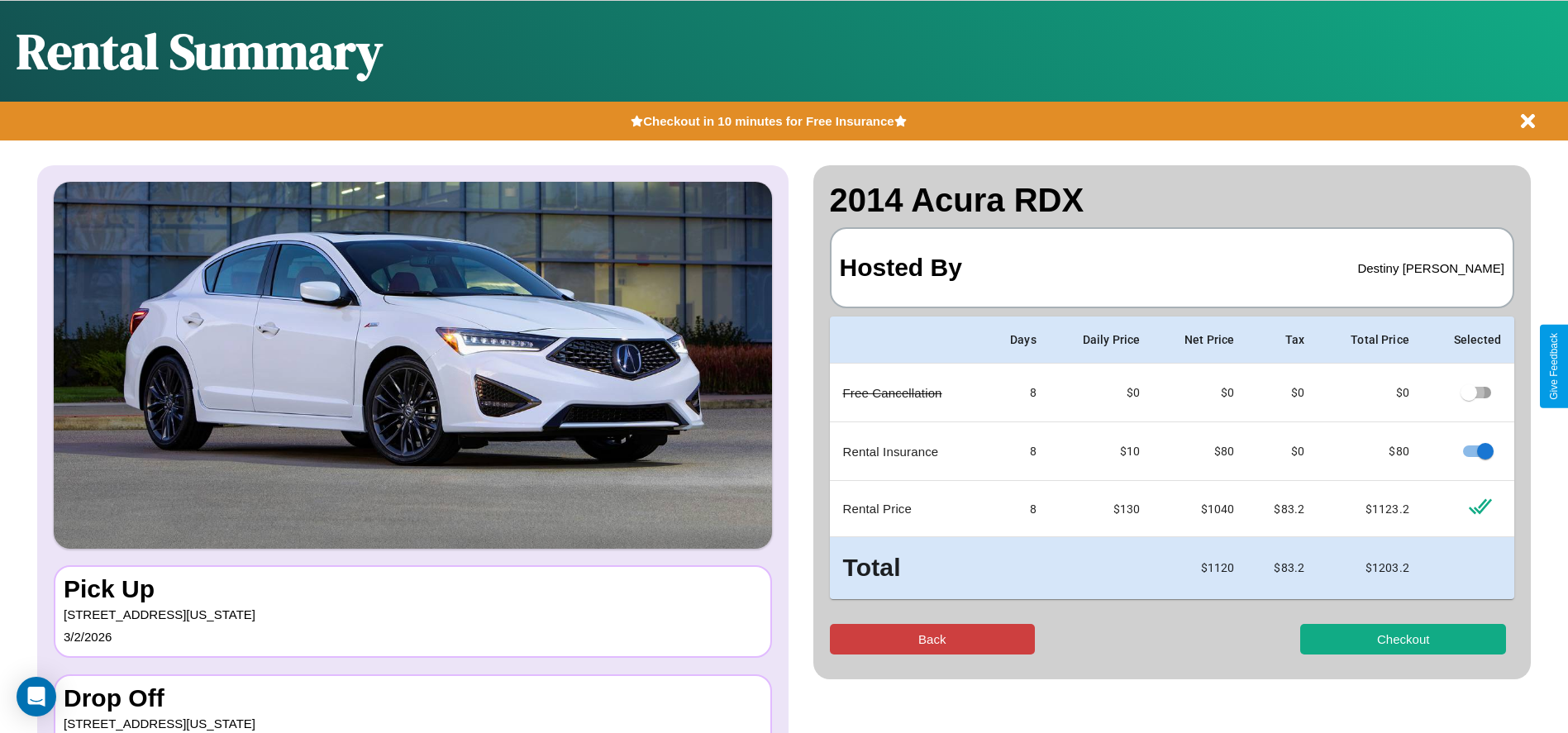
click at [932, 639] on button "Back" at bounding box center [932, 639] width 205 height 31
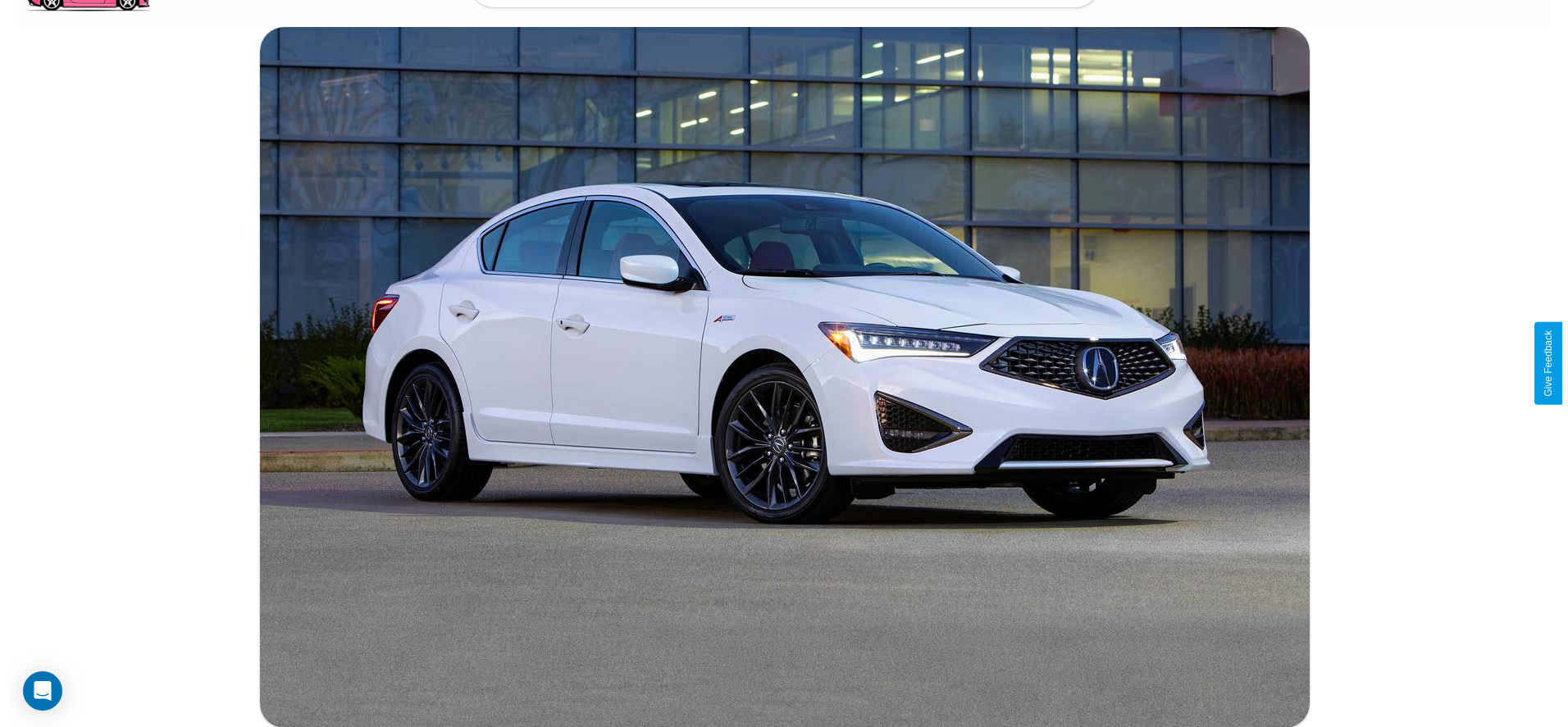
scroll to position [545, 0]
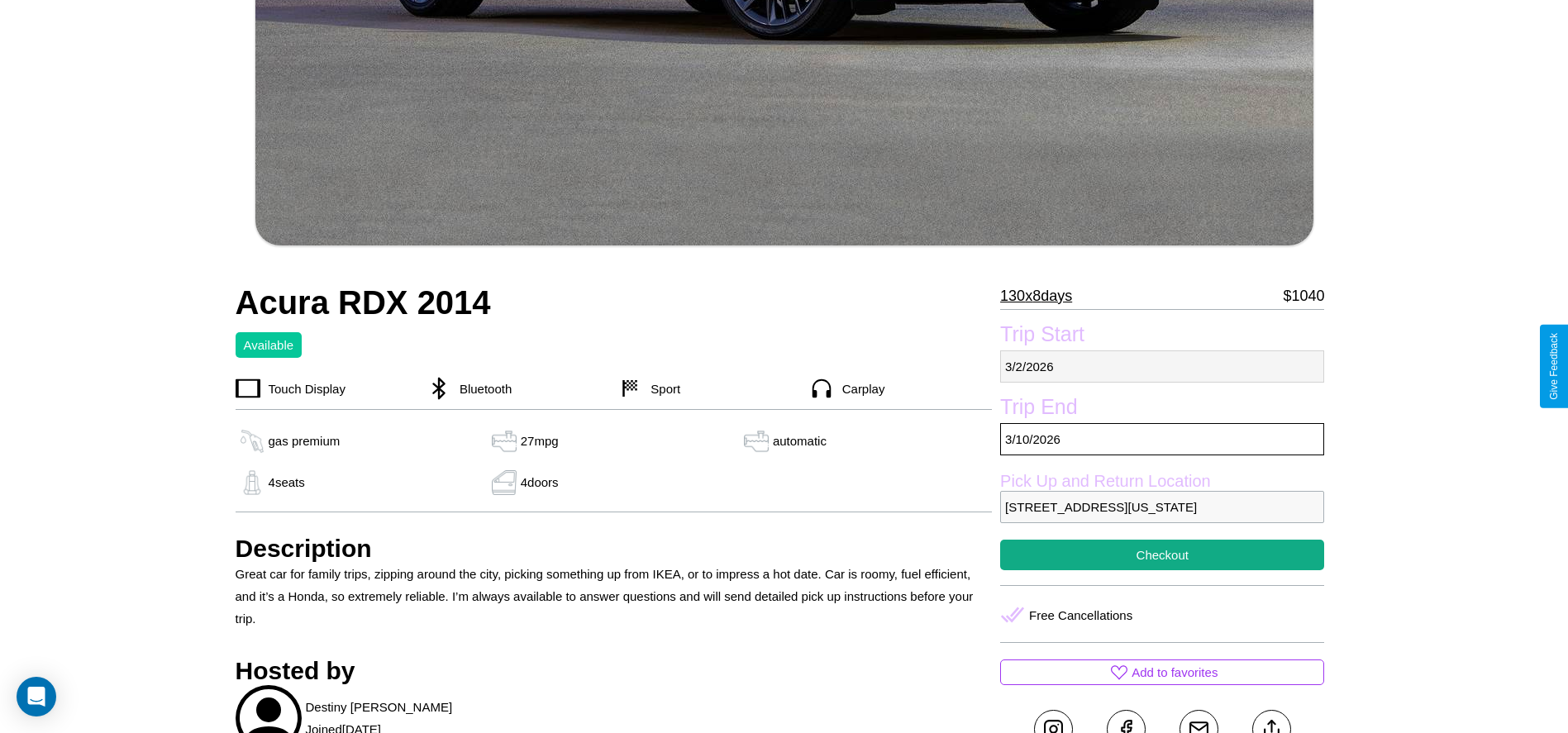
click at [1162, 366] on p "3 / 2 / 2026" at bounding box center [1162, 367] width 324 height 32
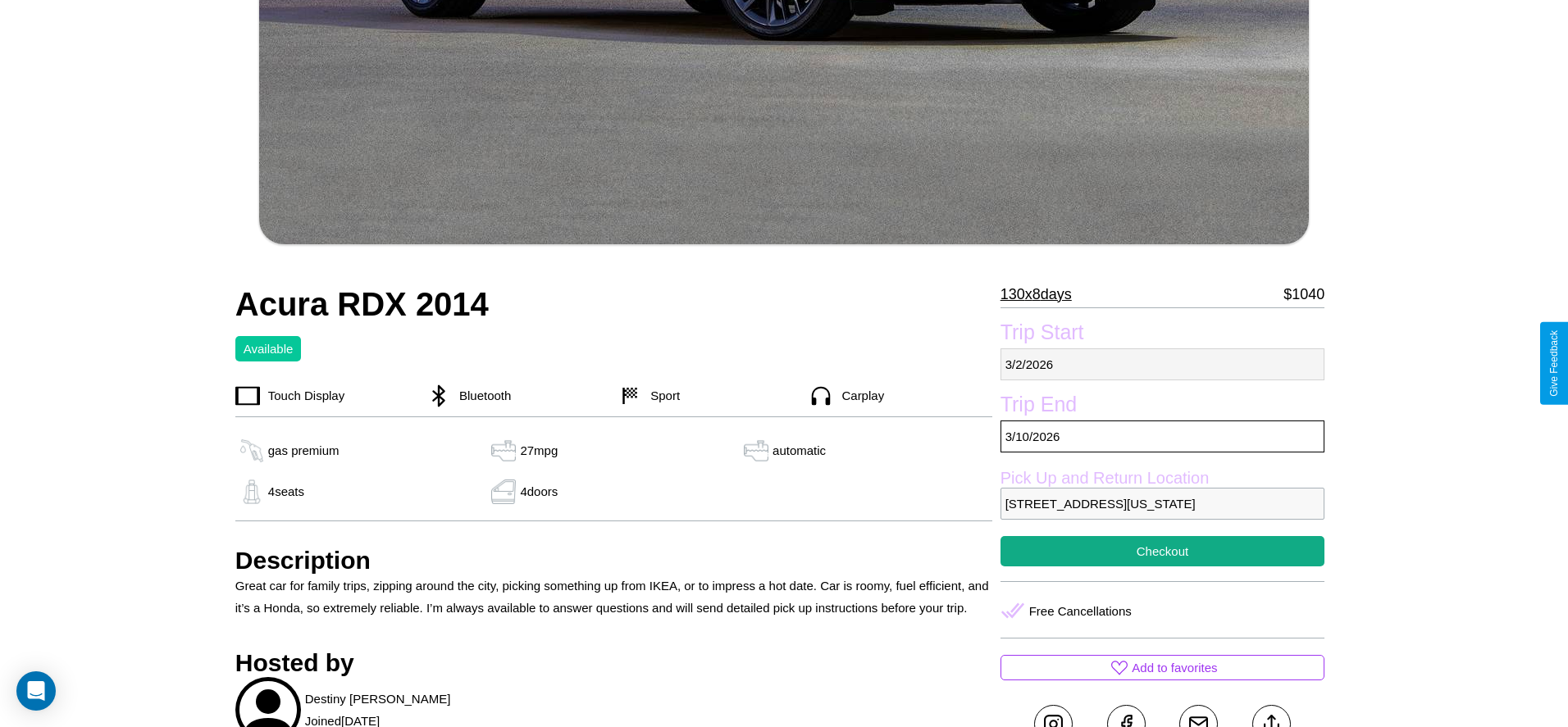
select select "*"
select select "****"
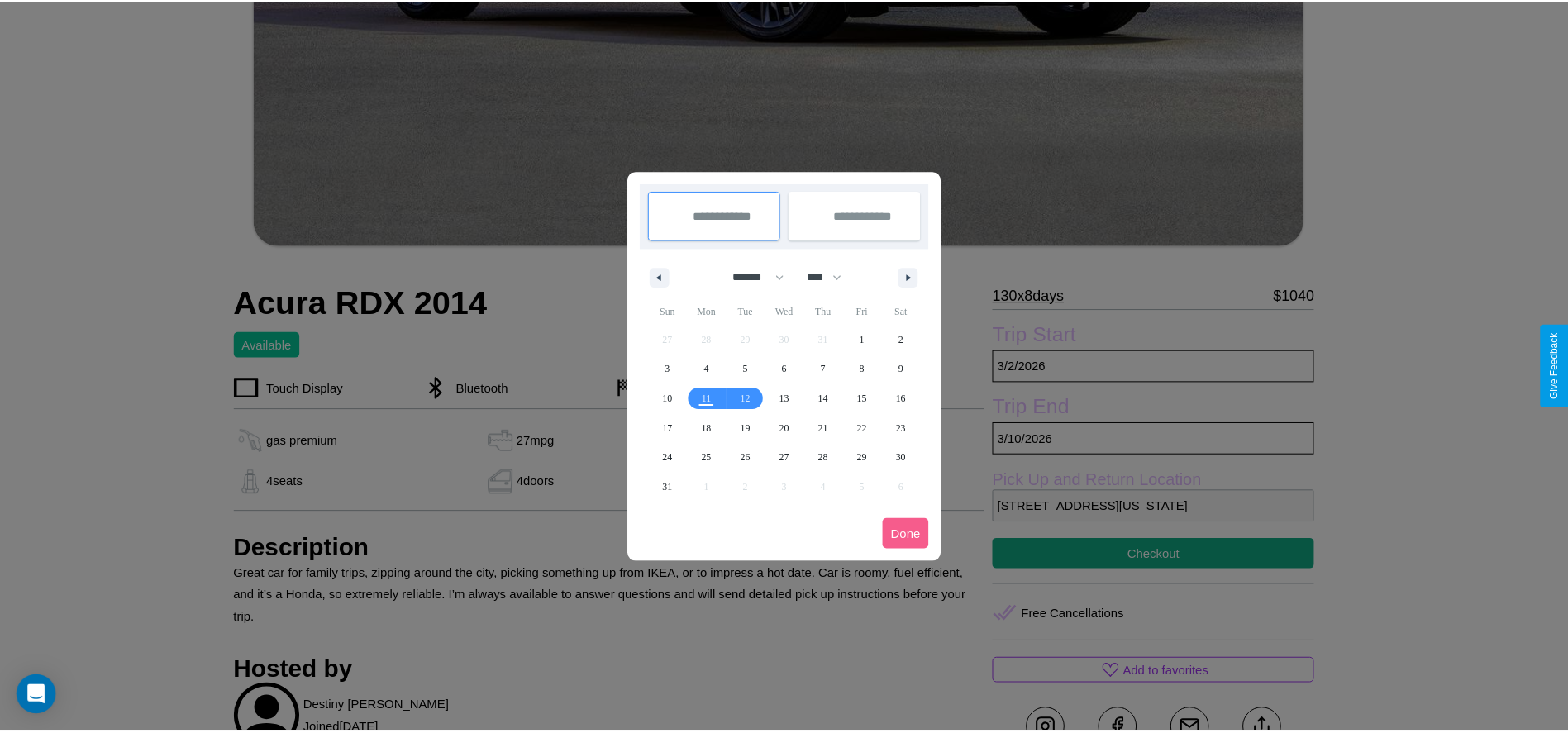
scroll to position [0, 0]
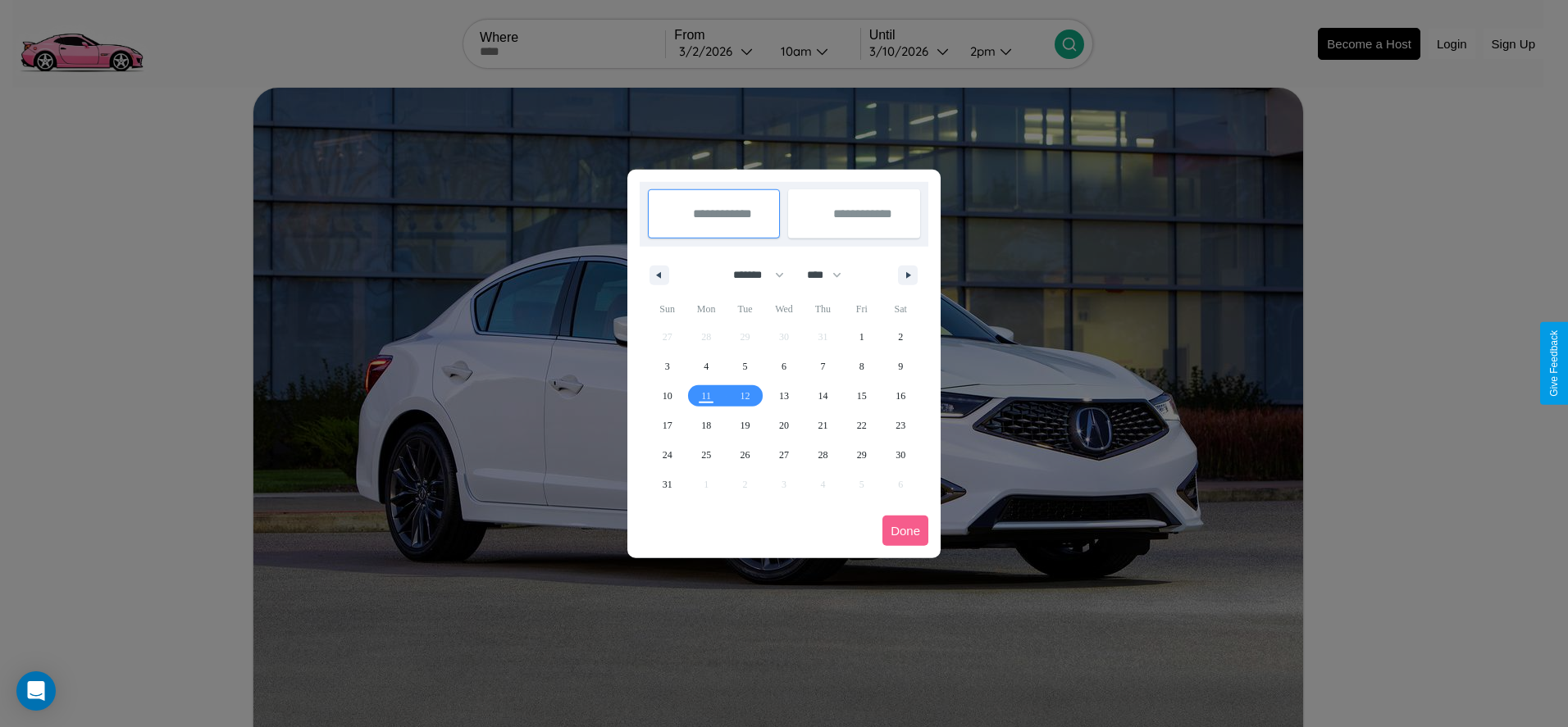
click at [720, 51] on div at bounding box center [784, 363] width 1568 height 727
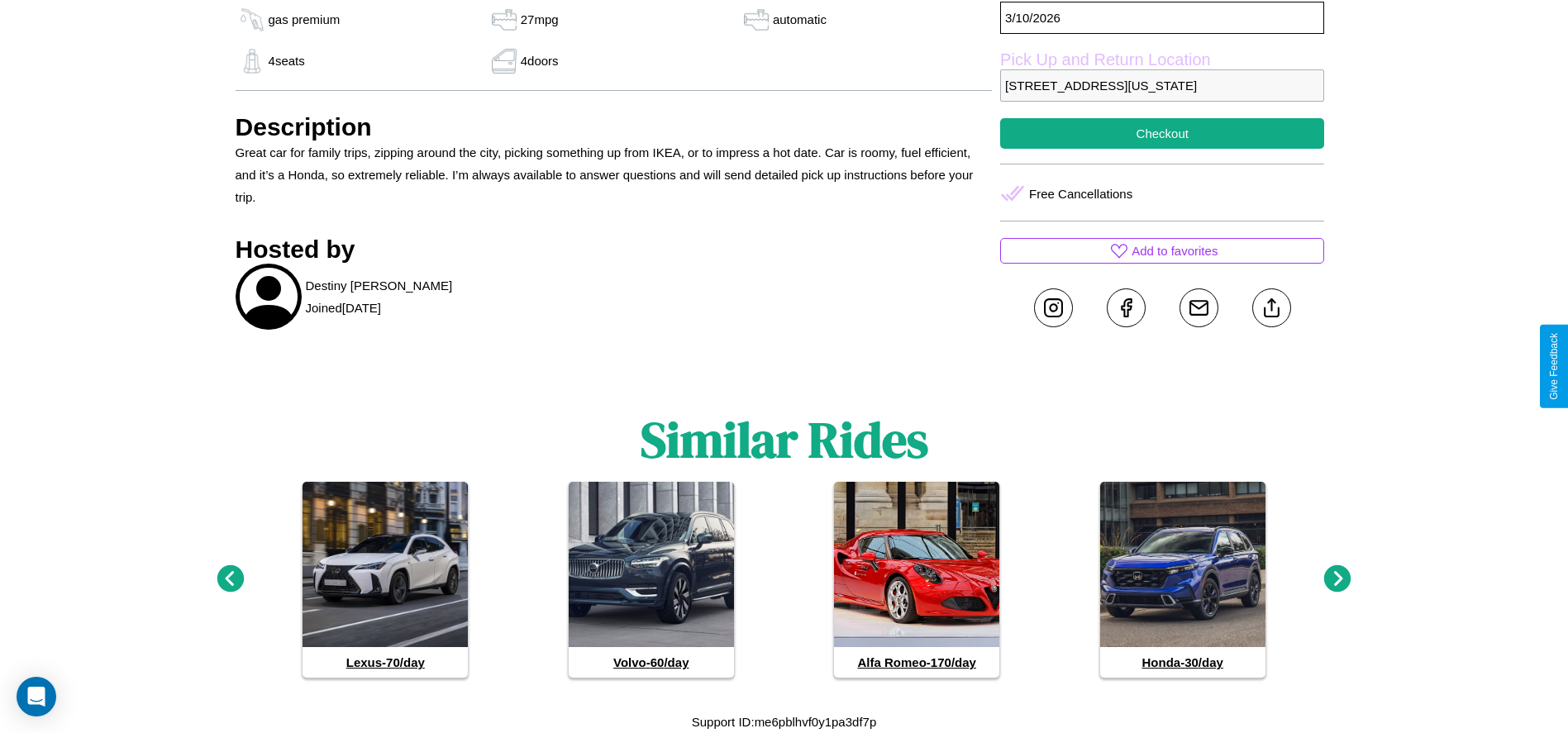
scroll to position [994, 0]
click at [1338, 579] on icon at bounding box center [1338, 579] width 28 height 28
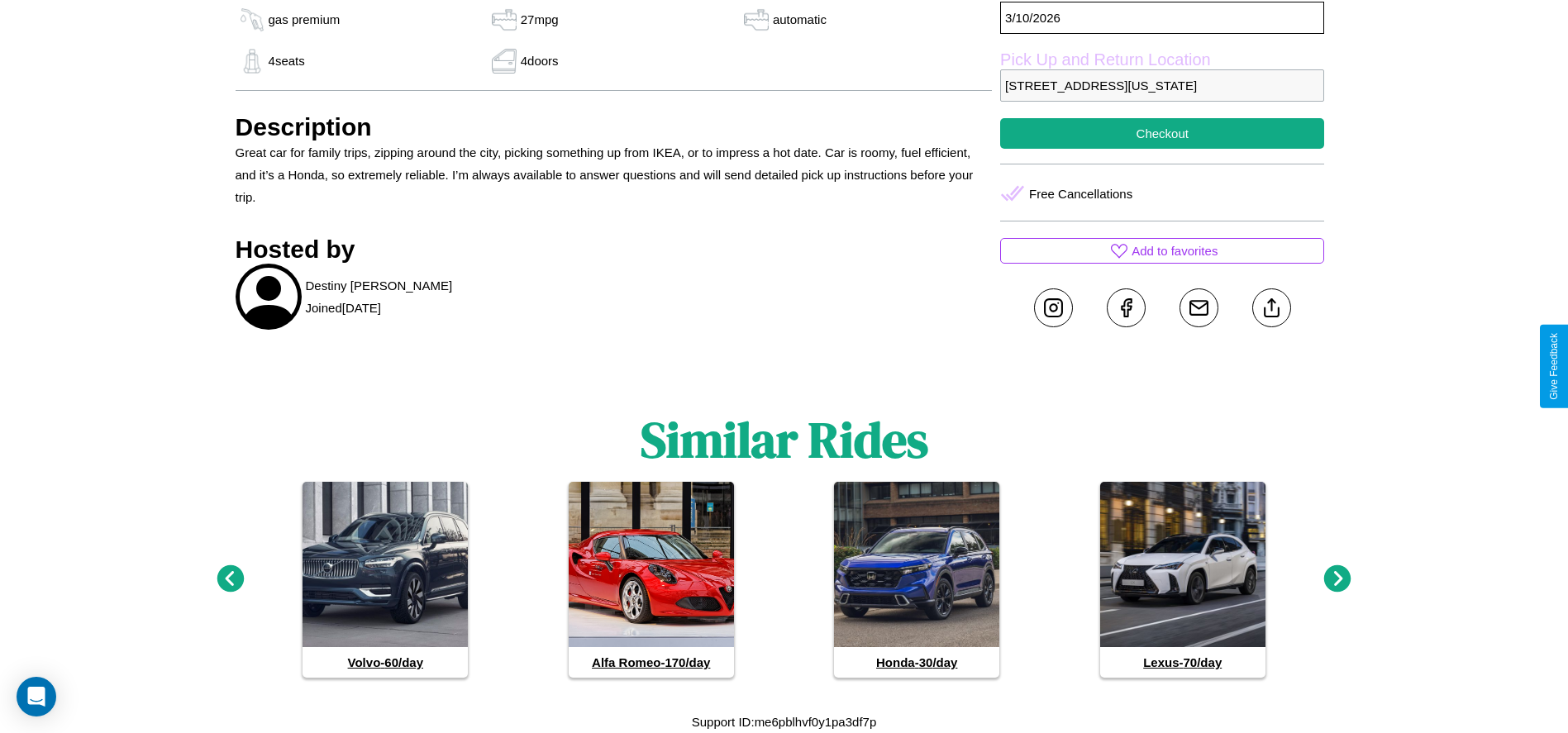
click at [1338, 579] on icon at bounding box center [1338, 579] width 28 height 28
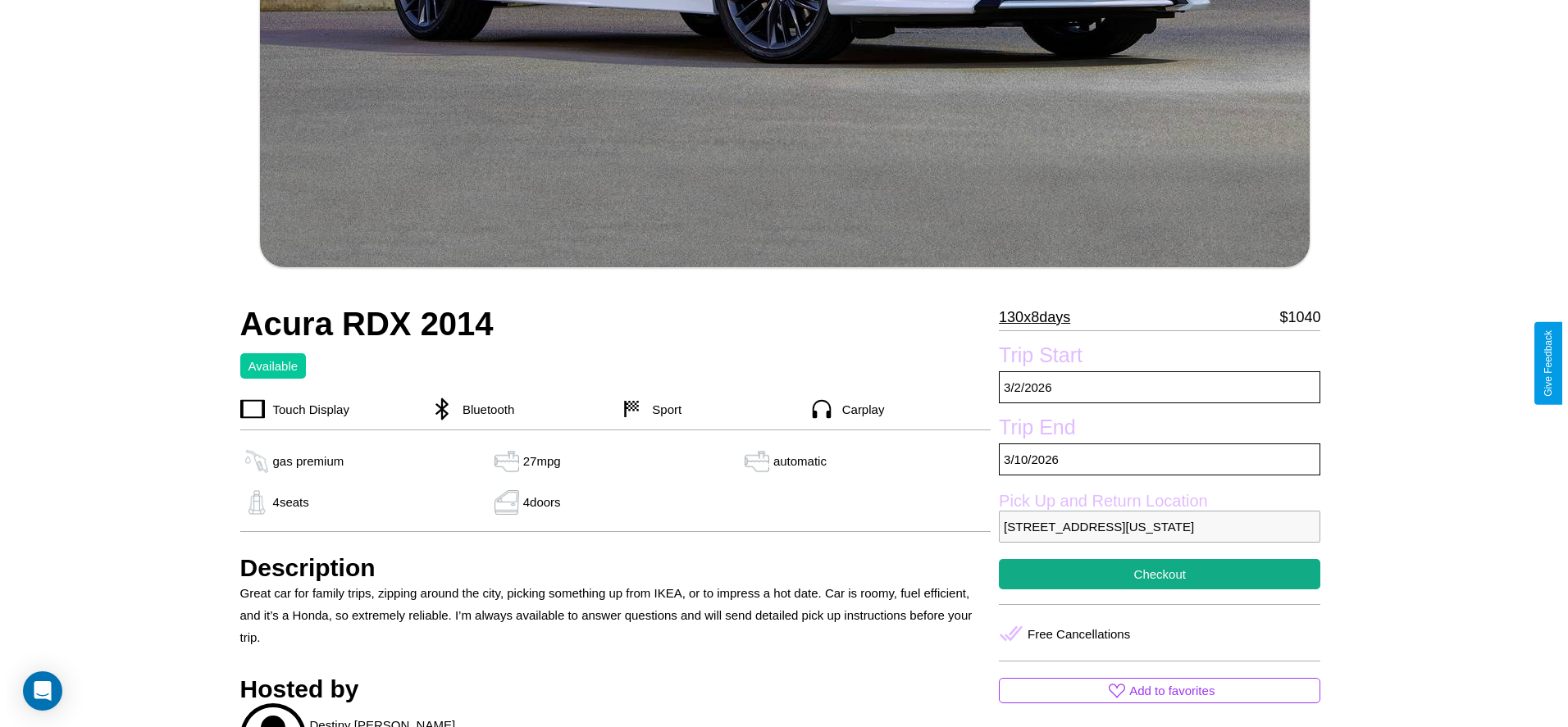
scroll to position [545, 0]
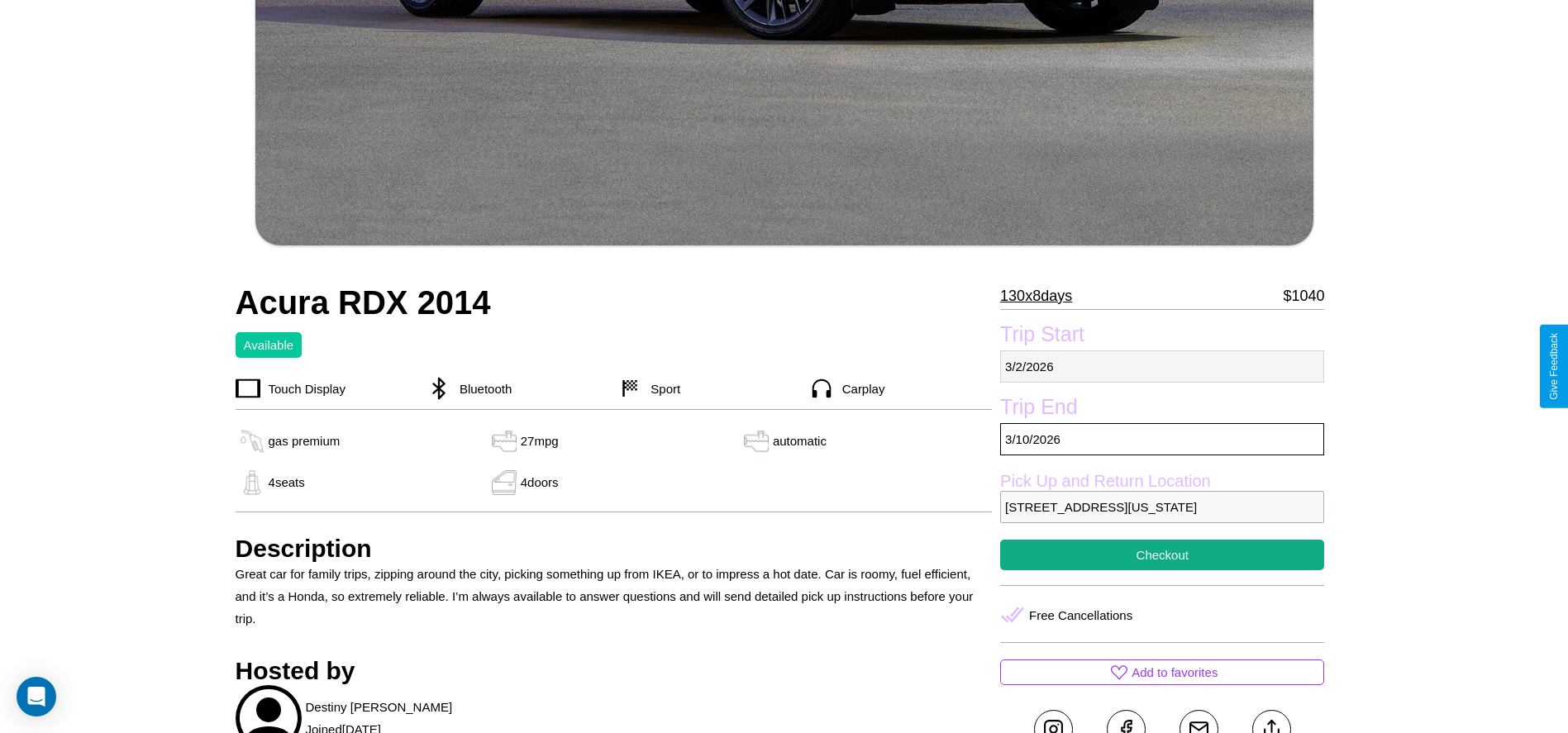
click at [1162, 366] on p "3 / 2 / 2026" at bounding box center [1162, 367] width 324 height 32
select select "*"
select select "****"
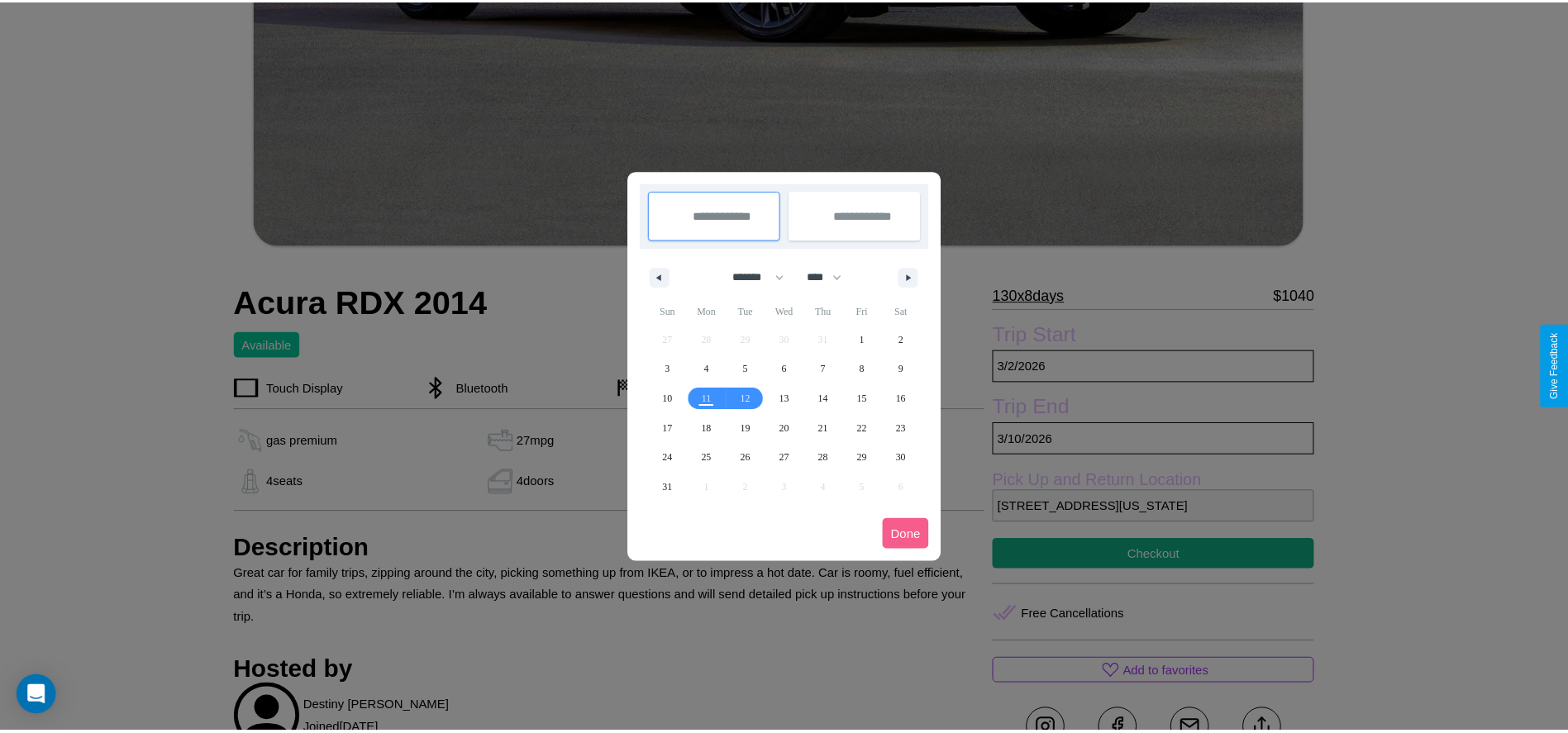
scroll to position [0, 0]
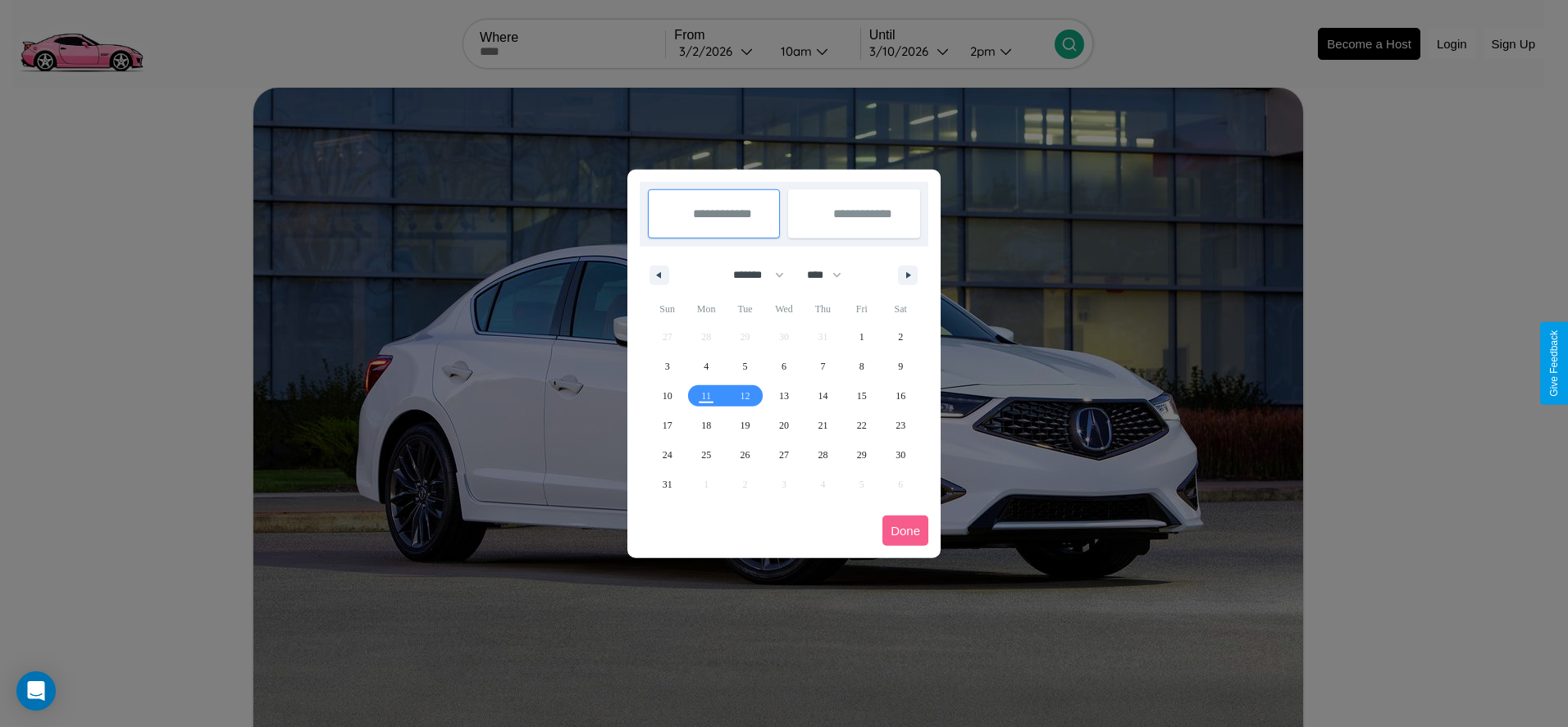
click at [720, 51] on div at bounding box center [784, 363] width 1568 height 727
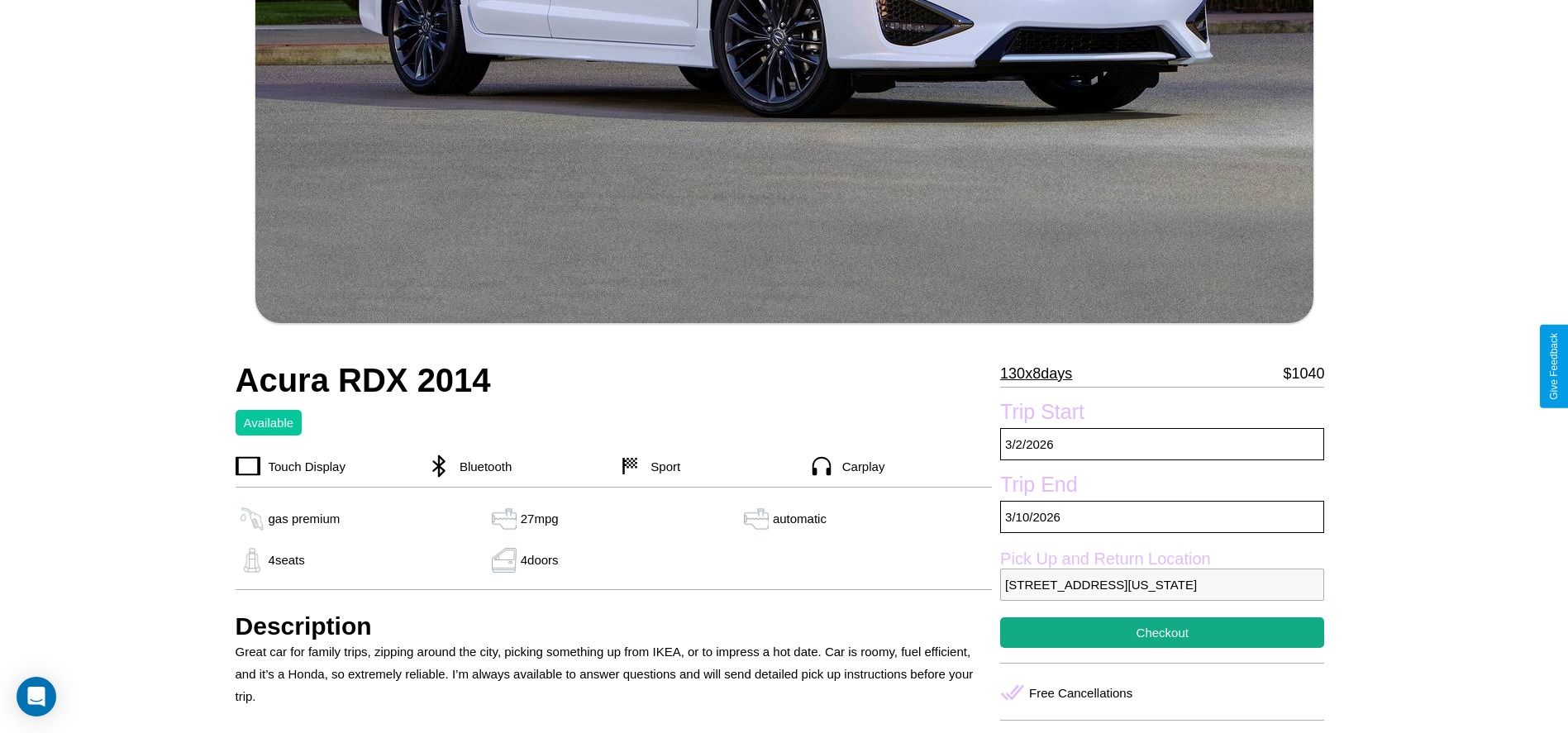
scroll to position [480, 0]
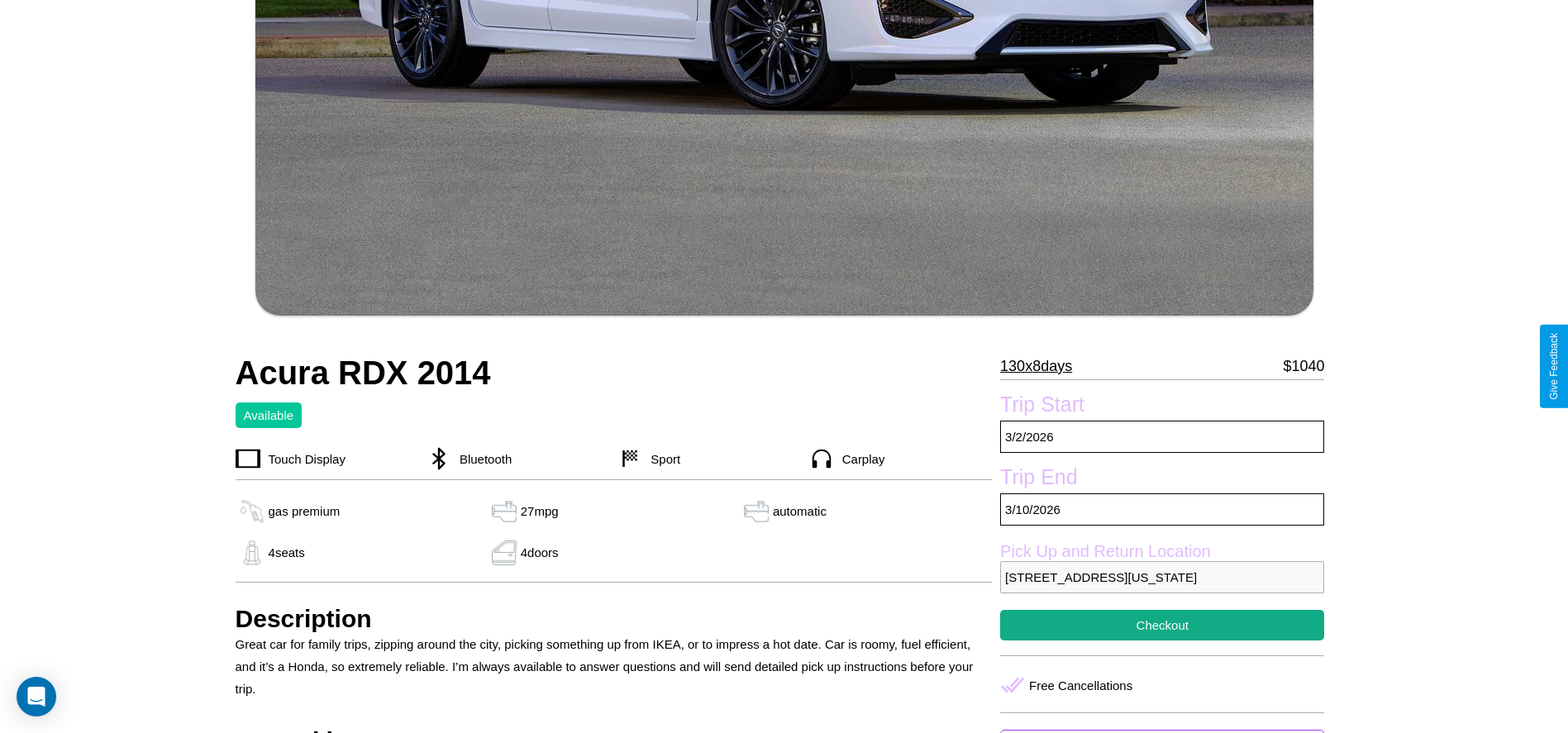
click at [1042, 366] on p "130 x 8 days" at bounding box center [1036, 366] width 72 height 27
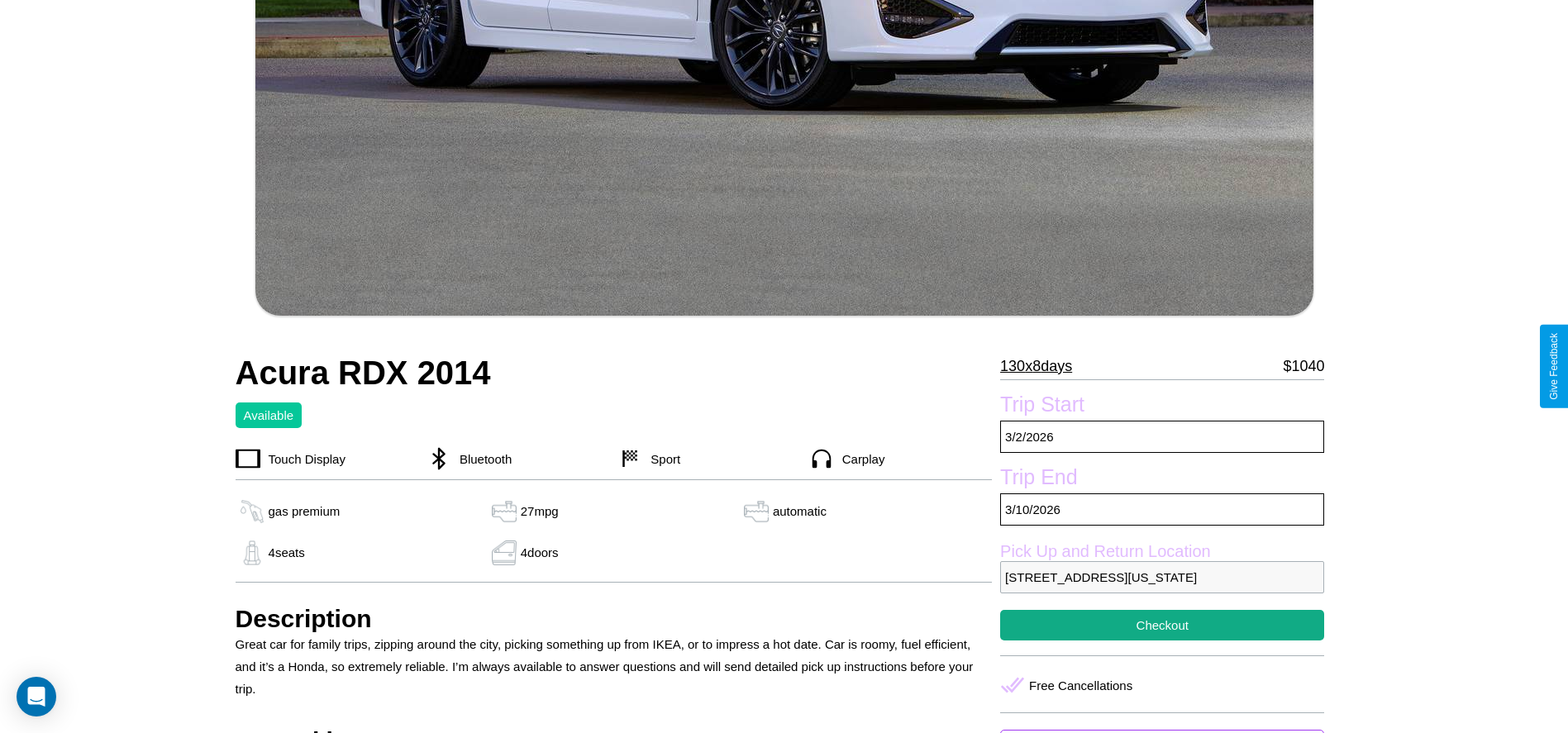
click at [1042, 366] on p "130 x 8 days" at bounding box center [1036, 366] width 72 height 27
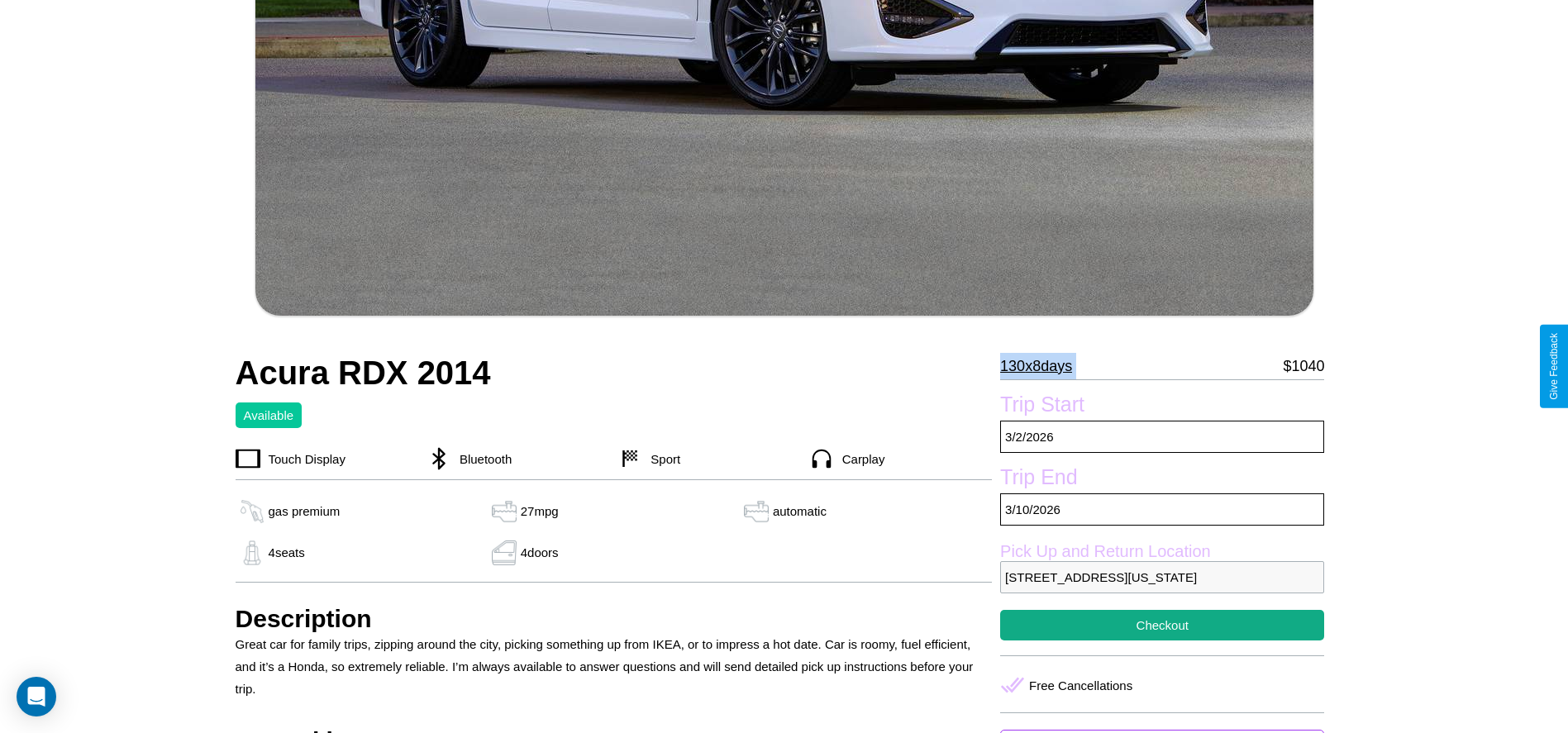
click at [1042, 366] on p "130 x 8 days" at bounding box center [1036, 366] width 72 height 27
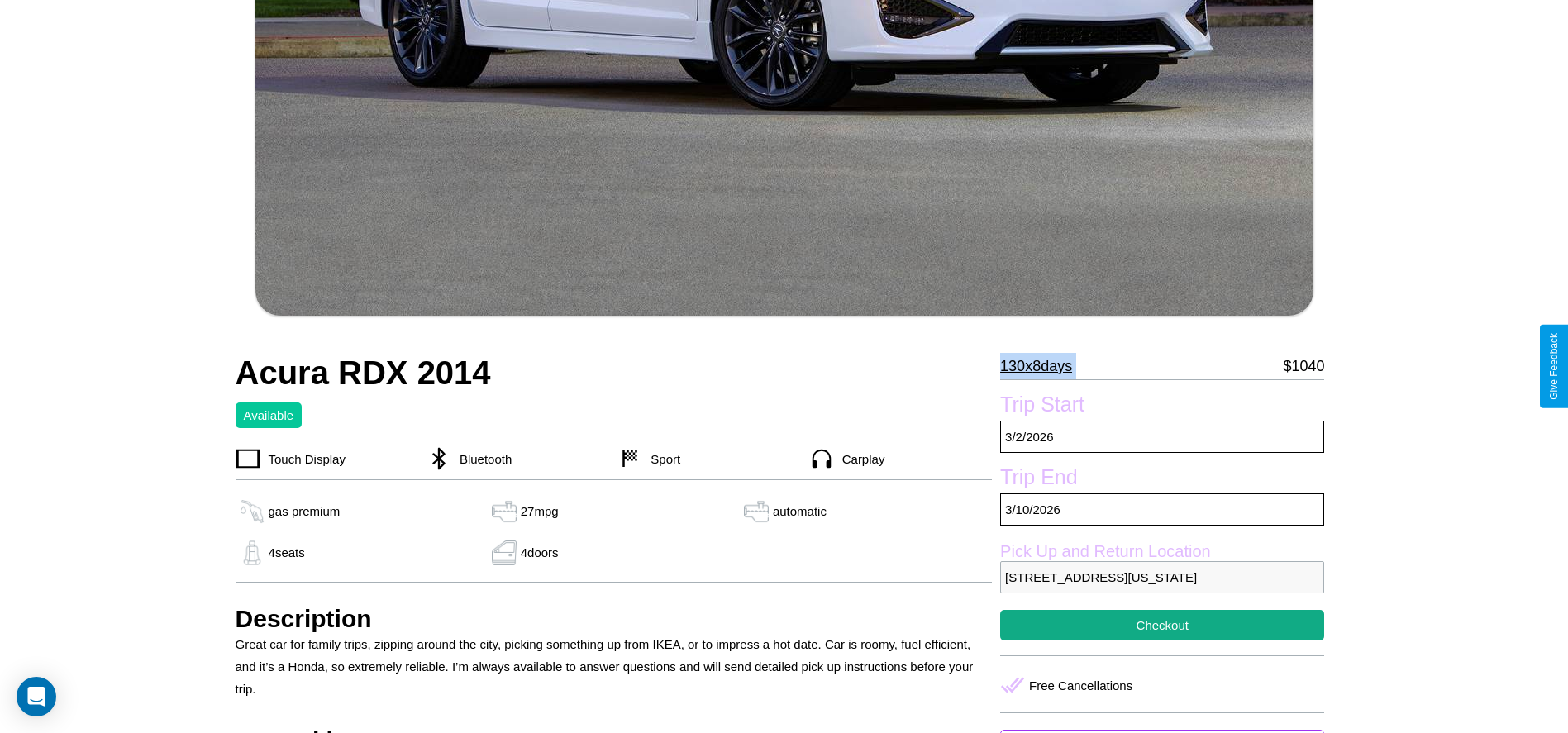
click at [1042, 366] on p "130 x 8 days" at bounding box center [1036, 366] width 72 height 27
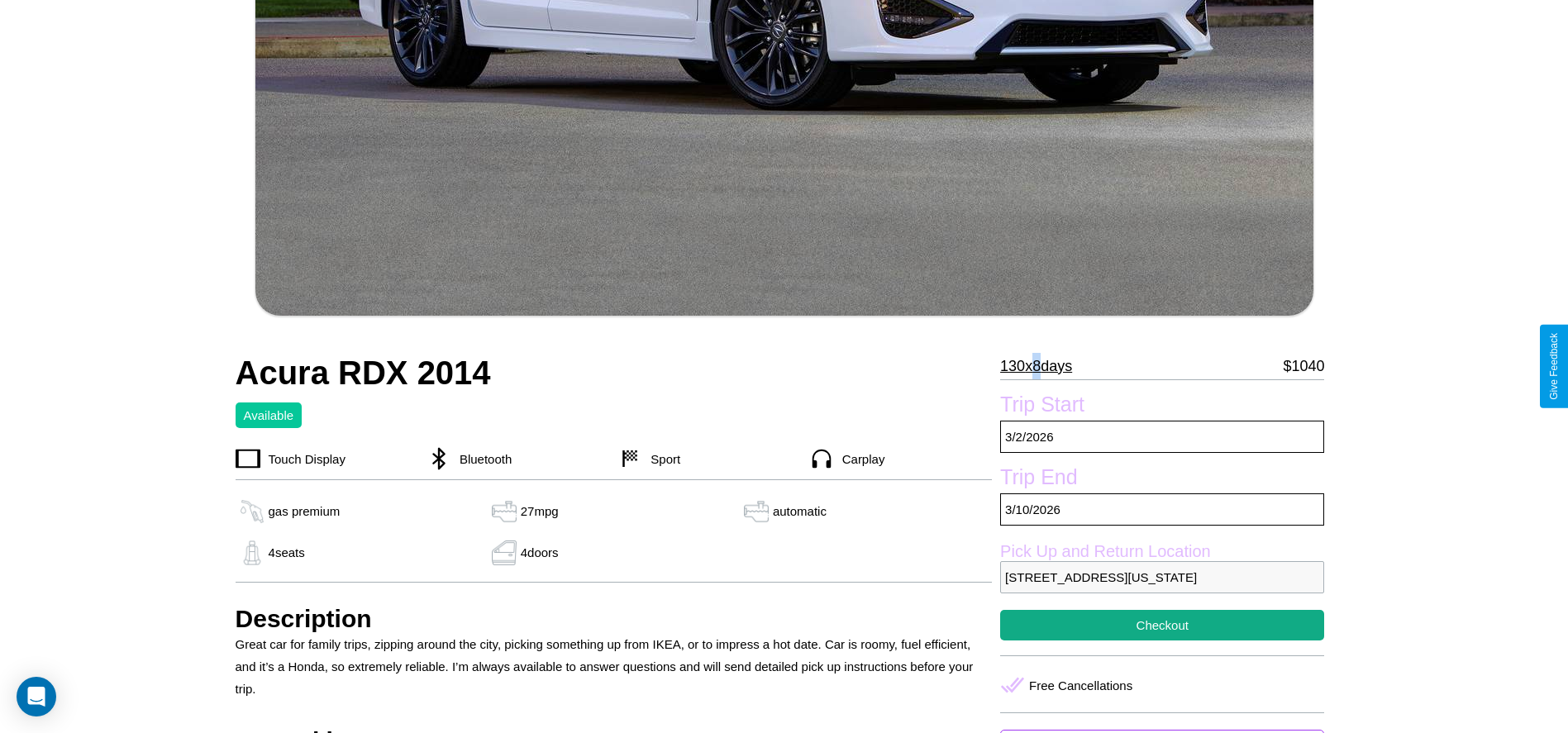
click at [1042, 366] on p "130 x 8 days" at bounding box center [1036, 366] width 72 height 27
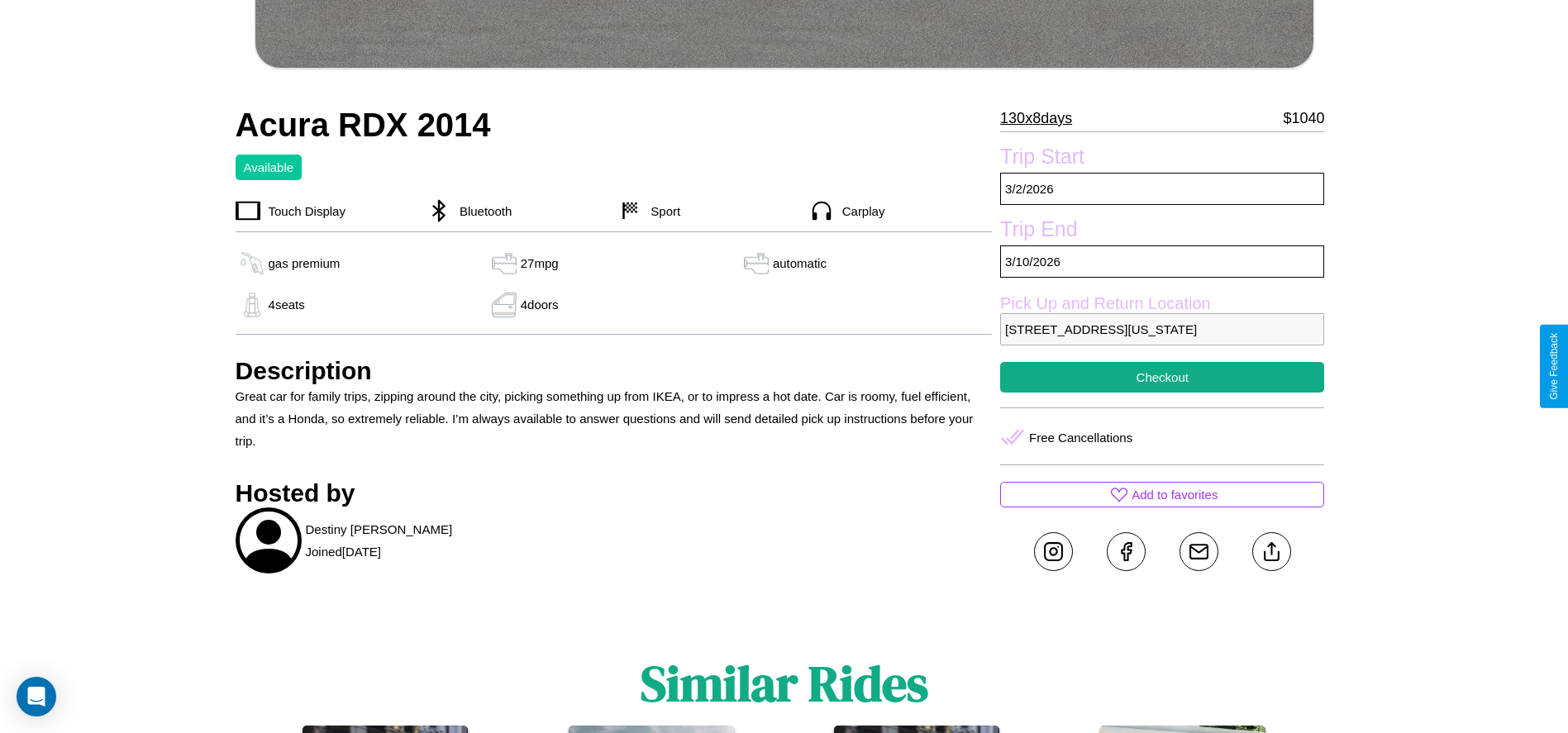
scroll to position [761, 0]
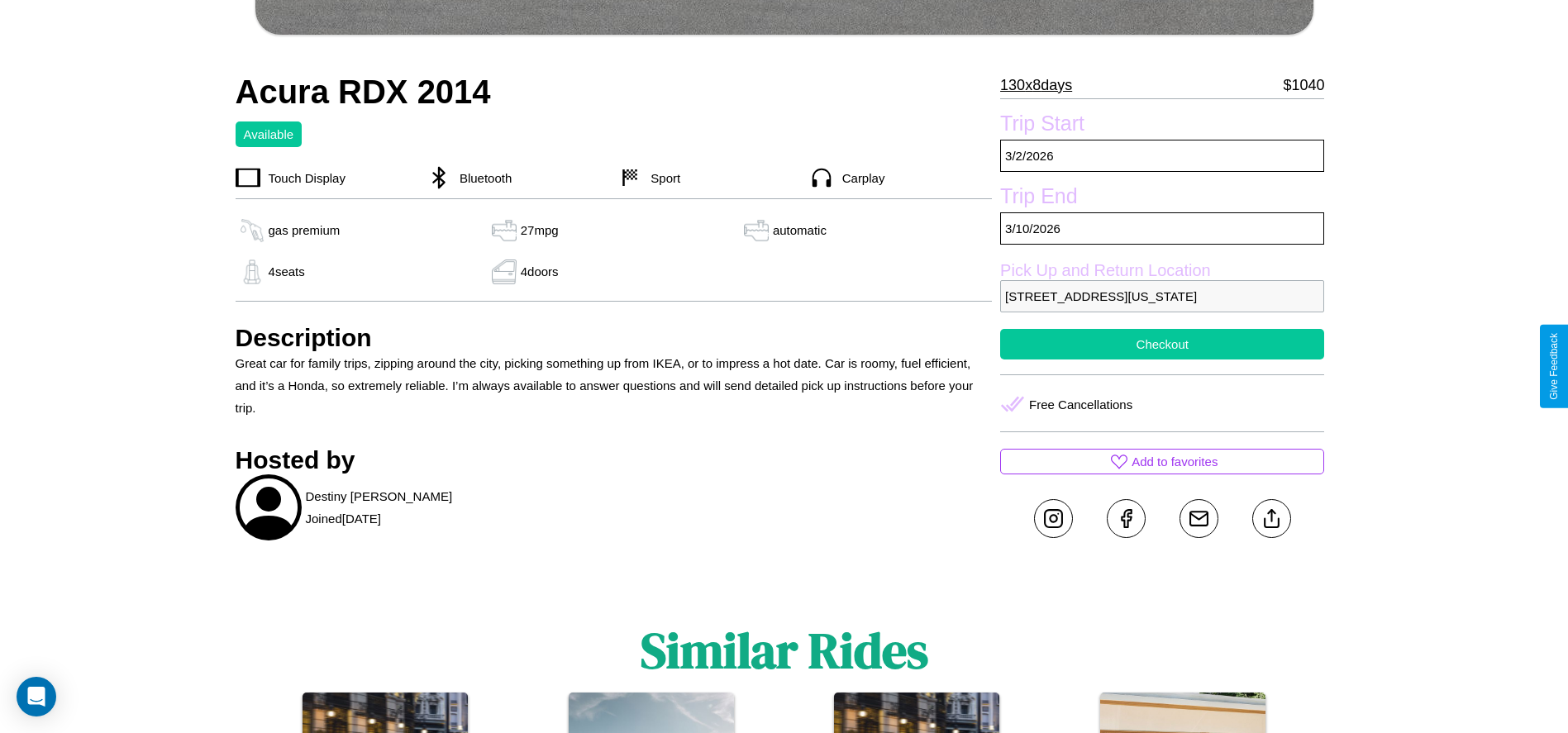
click at [1162, 359] on button "Checkout" at bounding box center [1162, 344] width 324 height 31
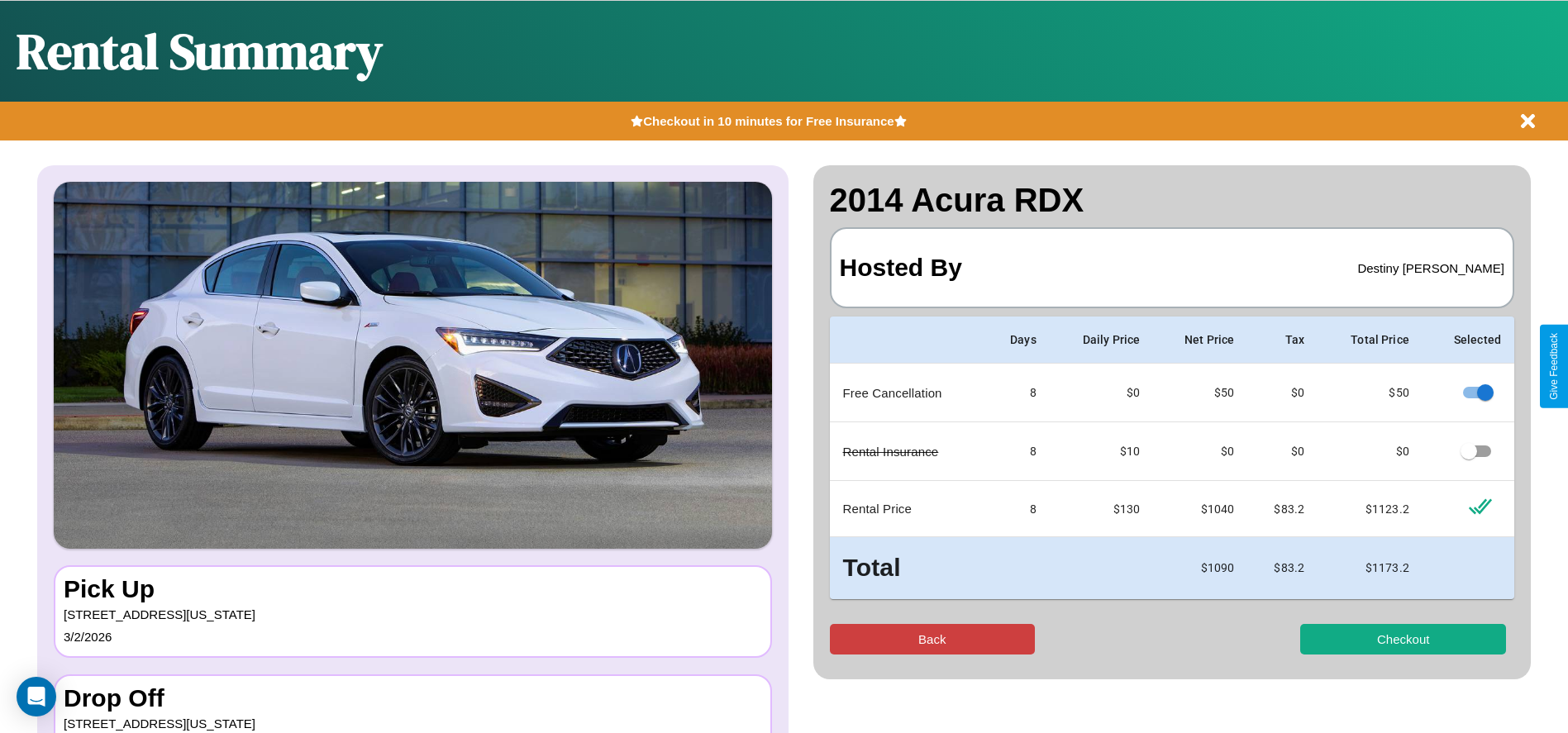
click at [932, 639] on button "Back" at bounding box center [932, 639] width 205 height 31
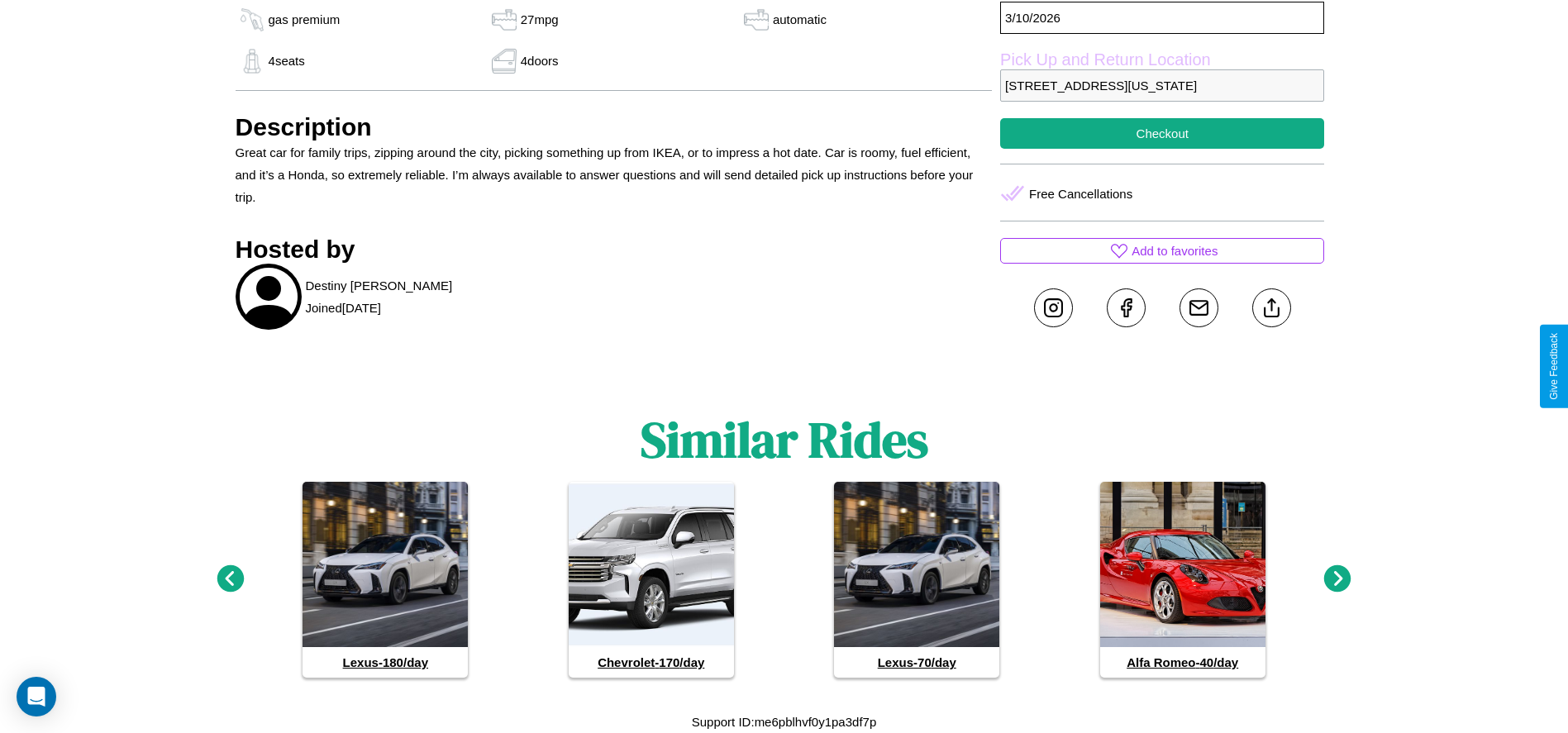
scroll to position [994, 0]
click at [1338, 579] on icon at bounding box center [1338, 579] width 28 height 28
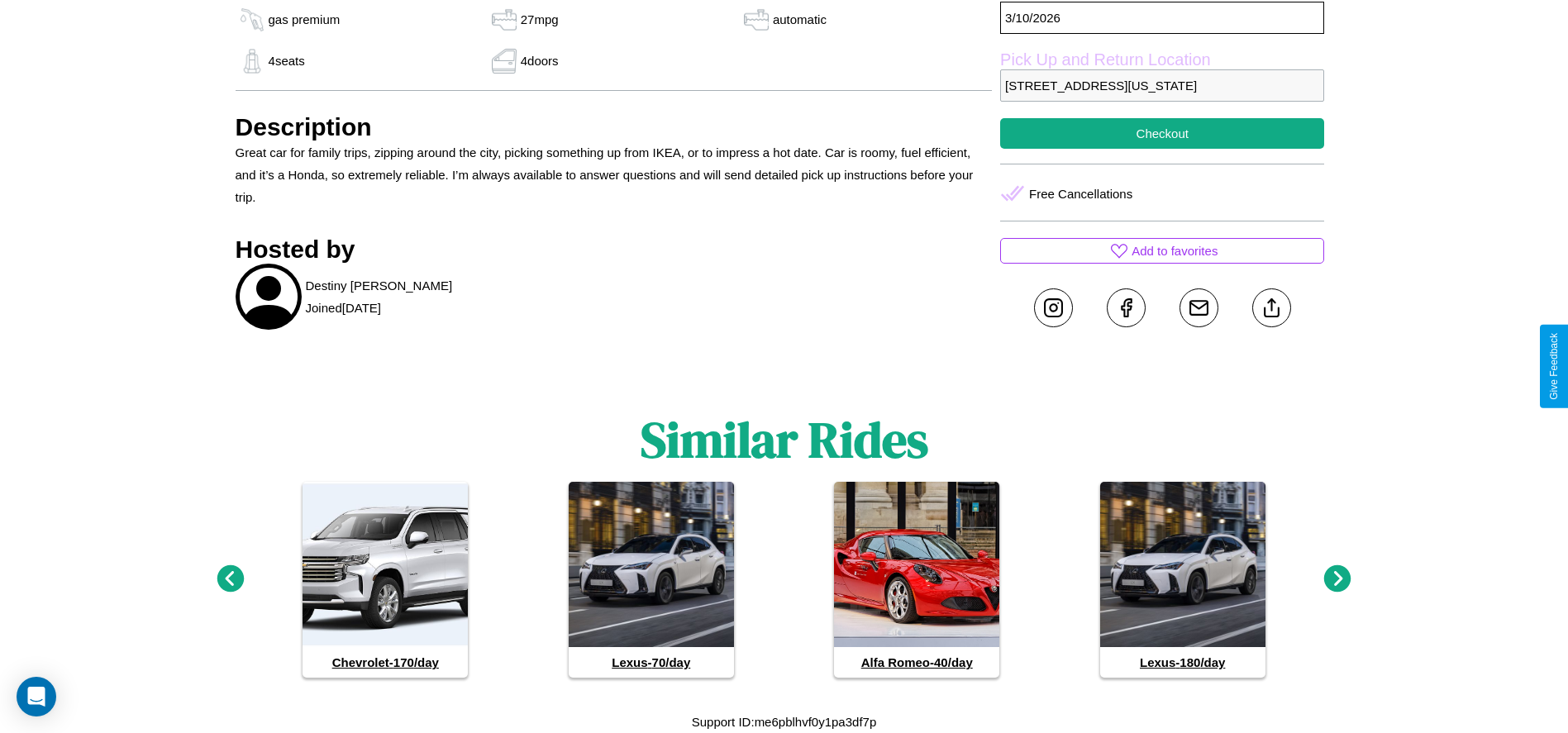
click at [1338, 579] on icon at bounding box center [1338, 579] width 28 height 28
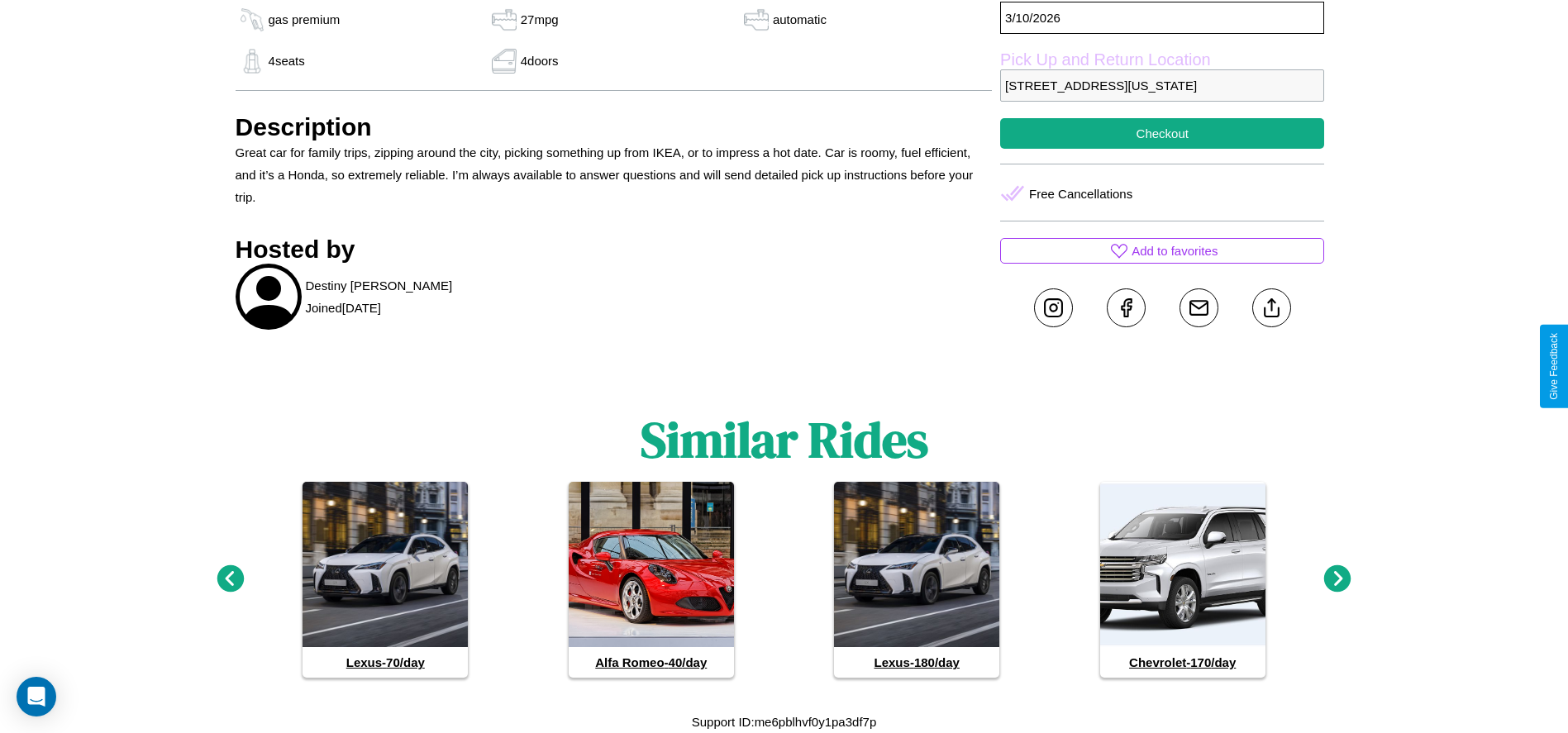
click at [1338, 579] on icon at bounding box center [1338, 579] width 28 height 28
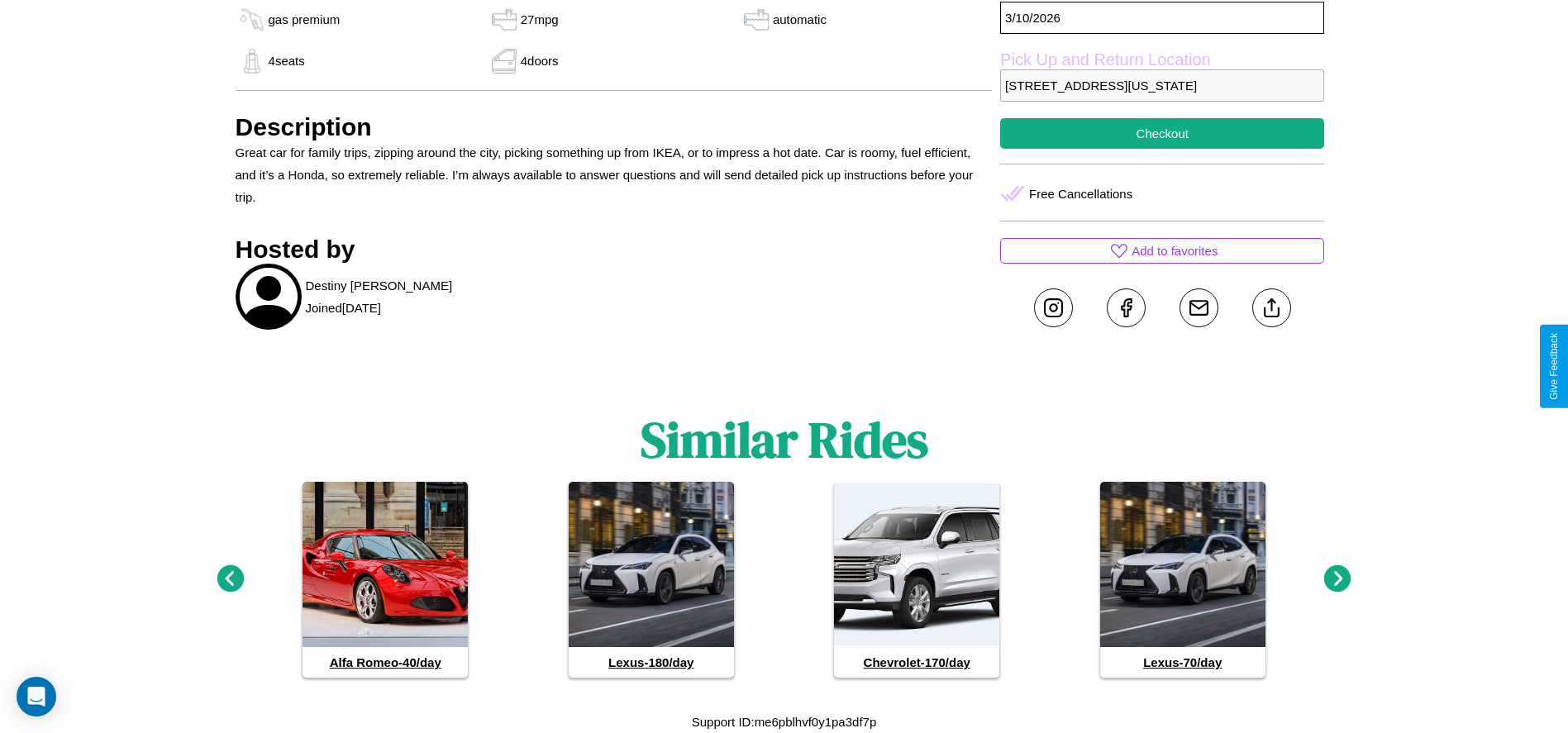
click at [1338, 579] on icon at bounding box center [1338, 579] width 28 height 28
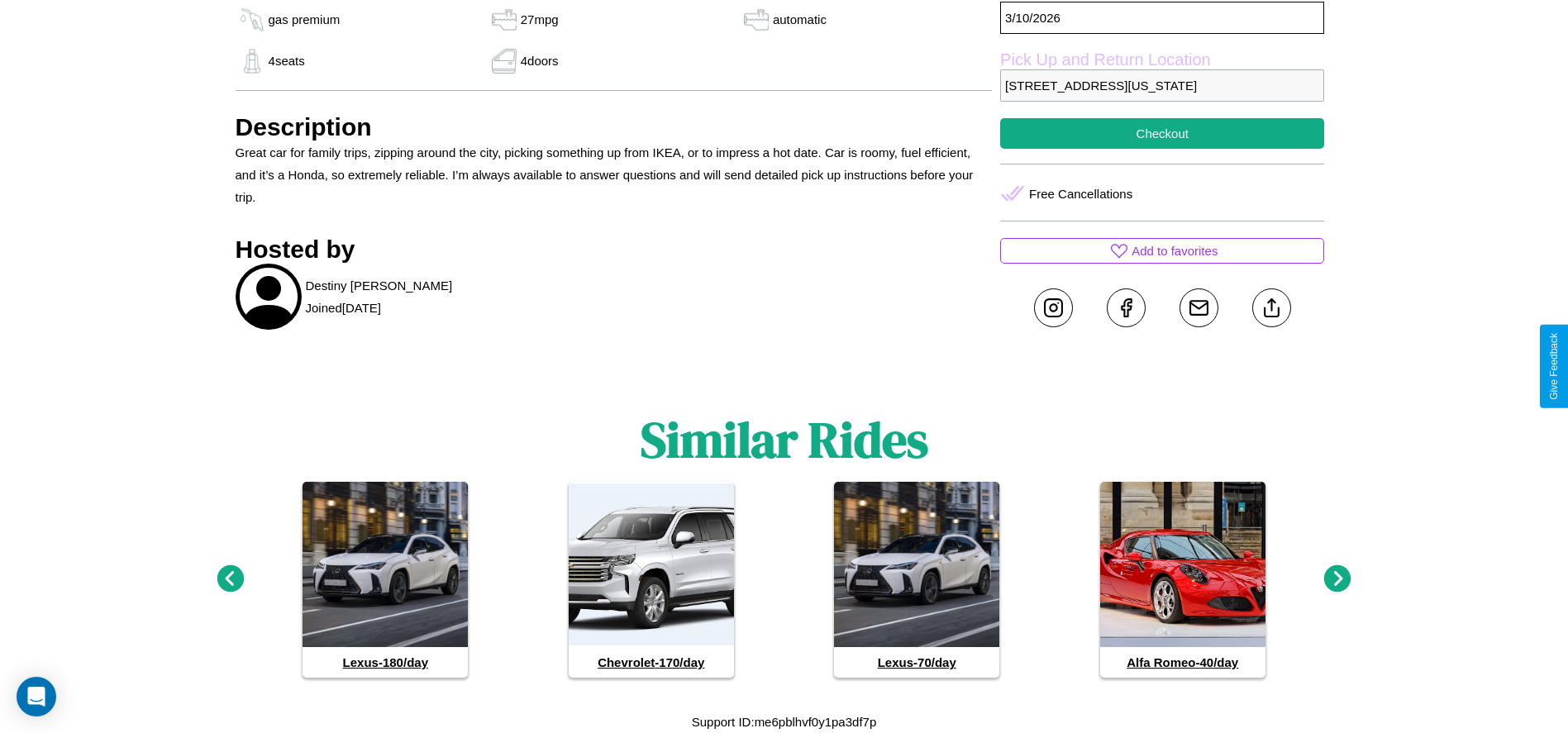
click at [1338, 579] on icon at bounding box center [1338, 579] width 28 height 28
